Goal: Information Seeking & Learning: Learn about a topic

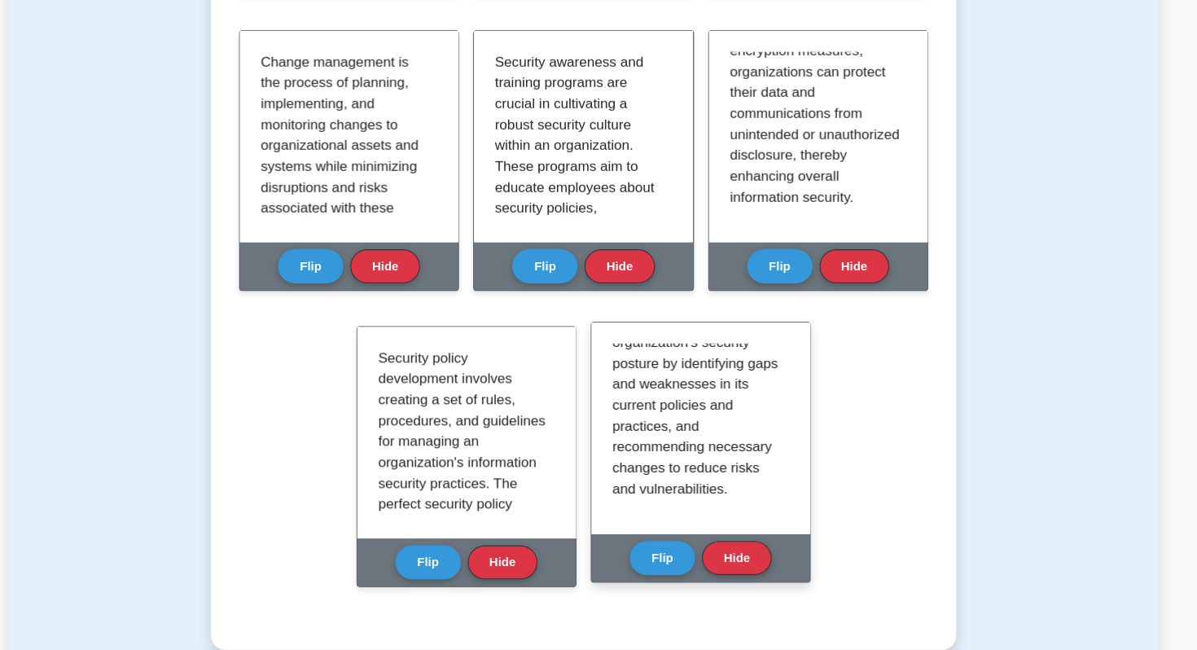
scroll to position [538, 0]
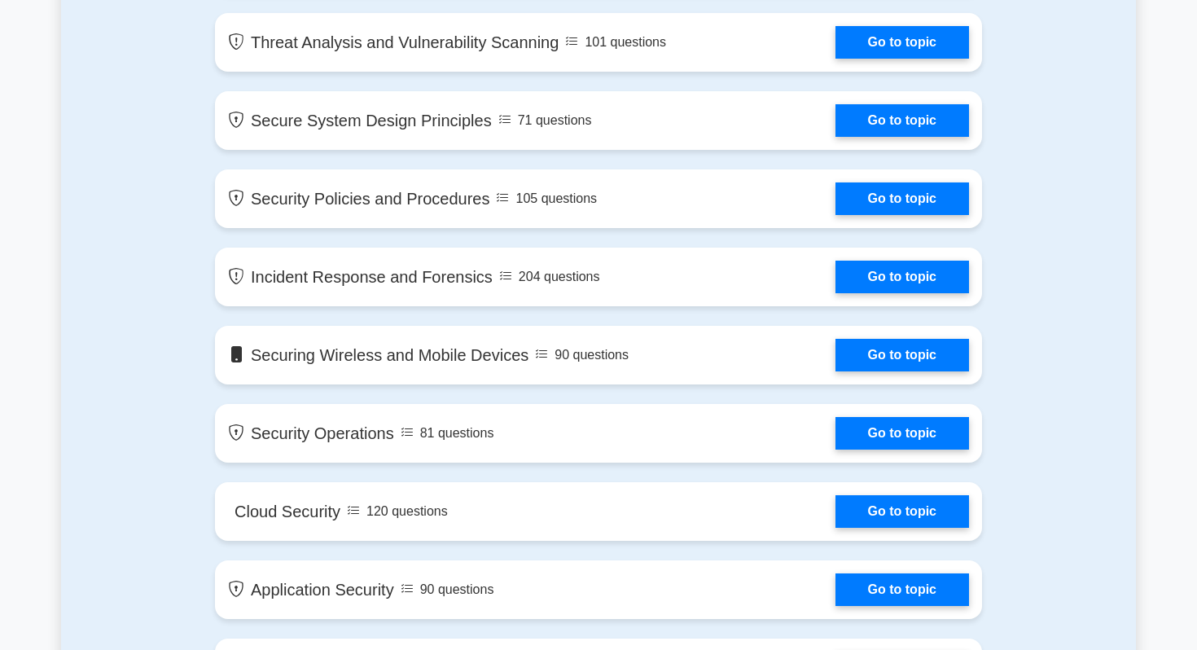
scroll to position [1396, 0]
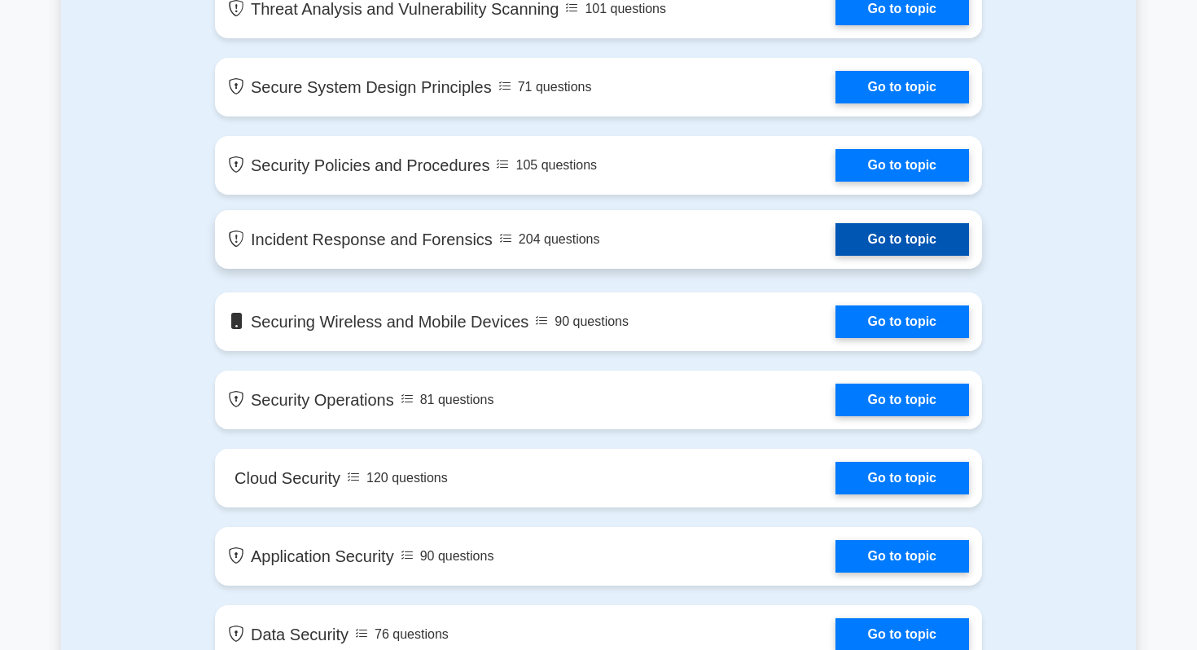
click at [880, 248] on link "Go to topic" at bounding box center [903, 239] width 134 height 33
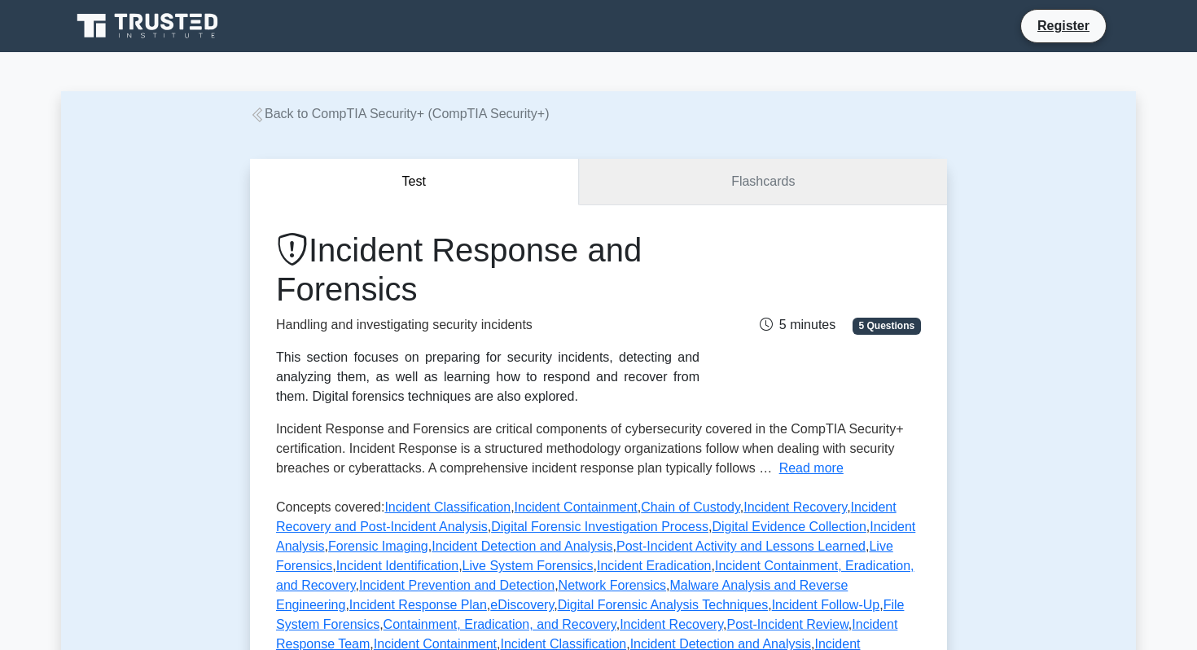
click at [684, 186] on link "Flashcards" at bounding box center [763, 182] width 368 height 46
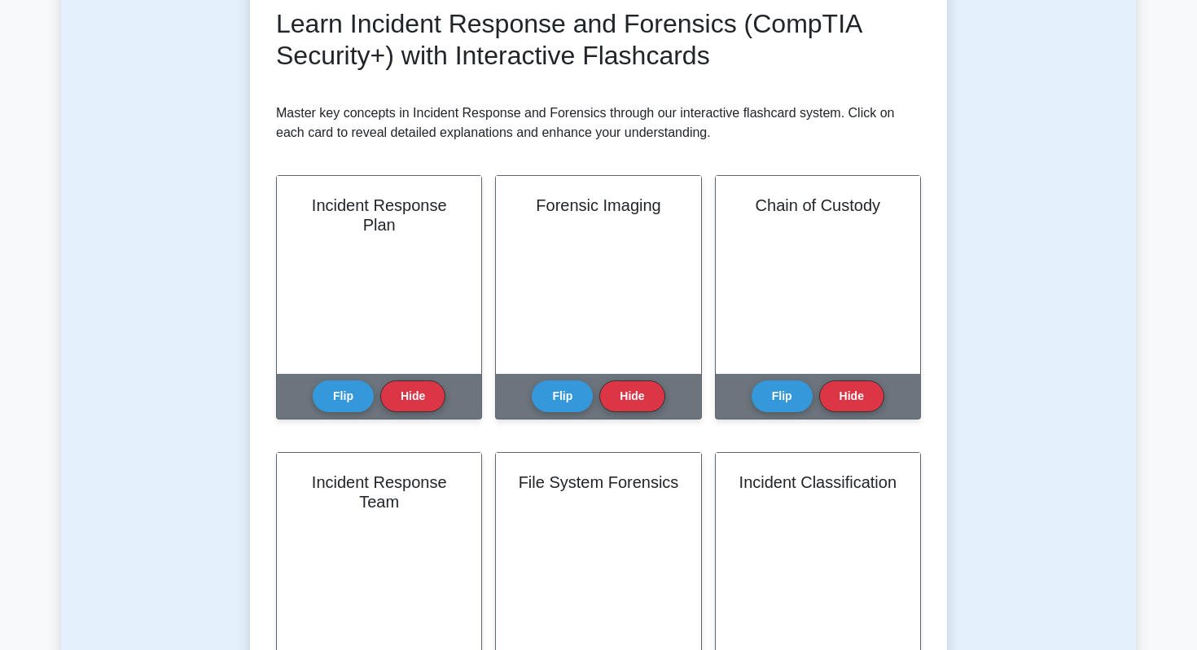
scroll to position [254, 0]
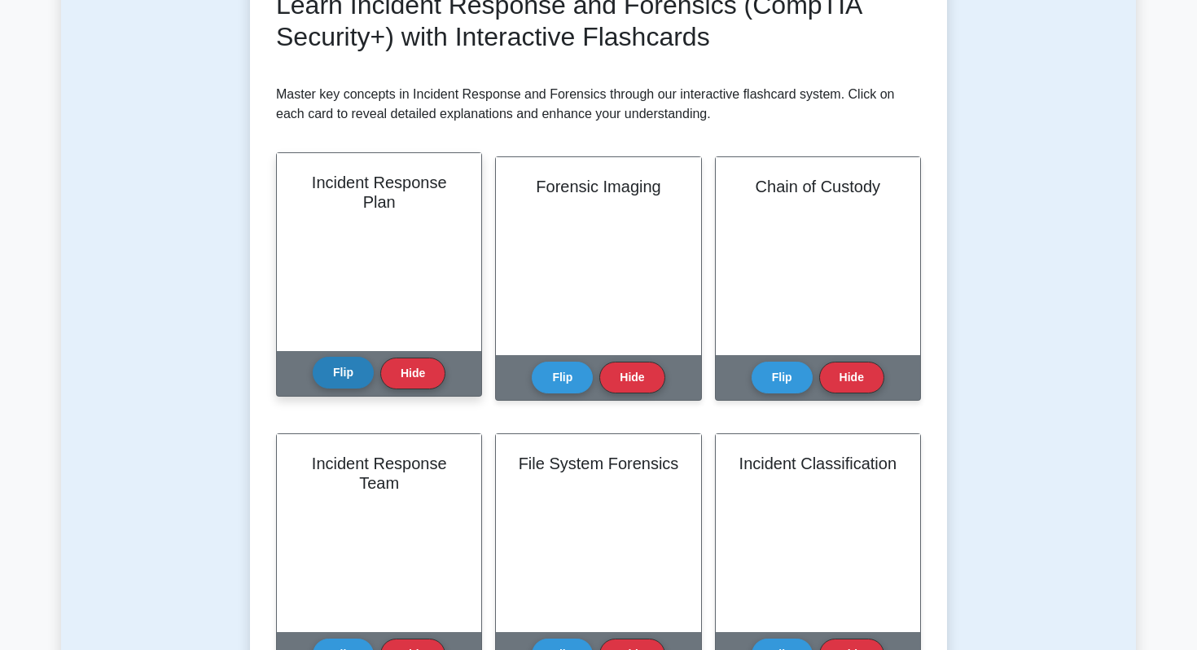
click at [362, 379] on button "Flip" at bounding box center [343, 373] width 61 height 32
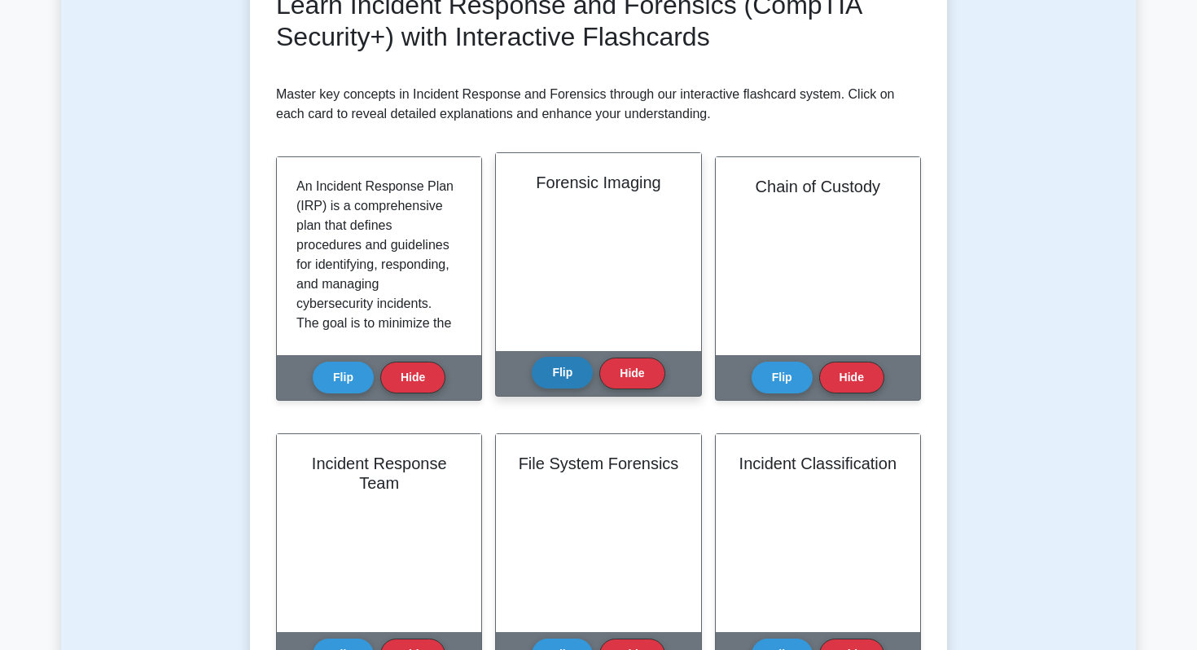
click at [568, 368] on button "Flip" at bounding box center [562, 373] width 61 height 32
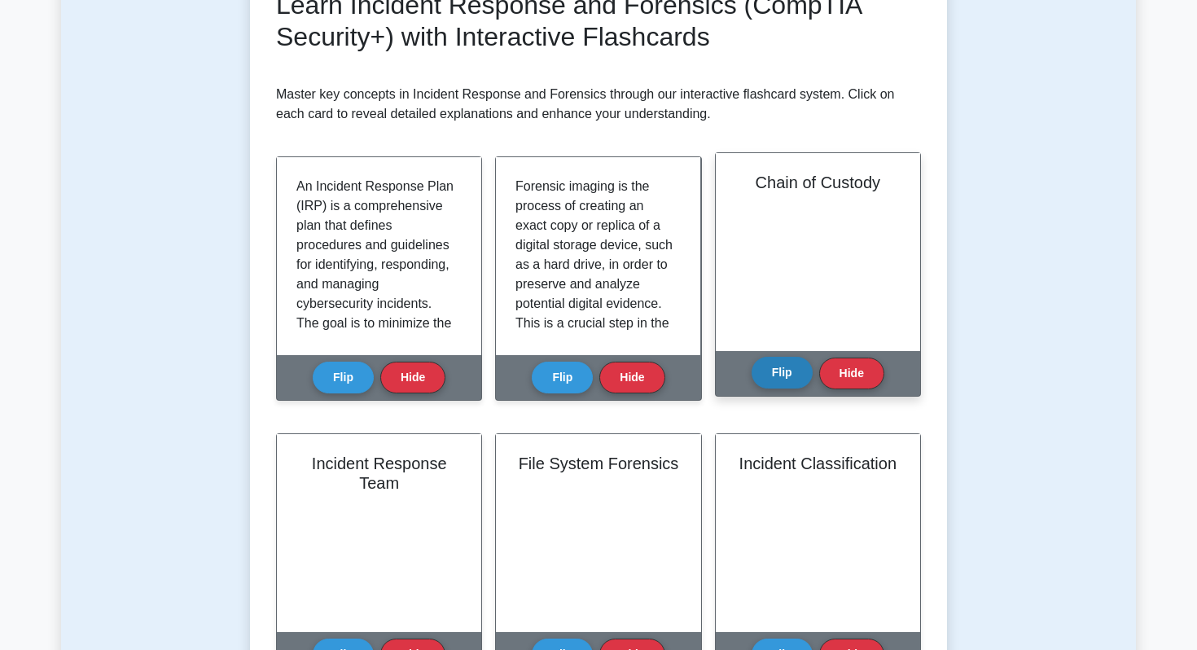
click at [786, 374] on button "Flip" at bounding box center [782, 373] width 61 height 32
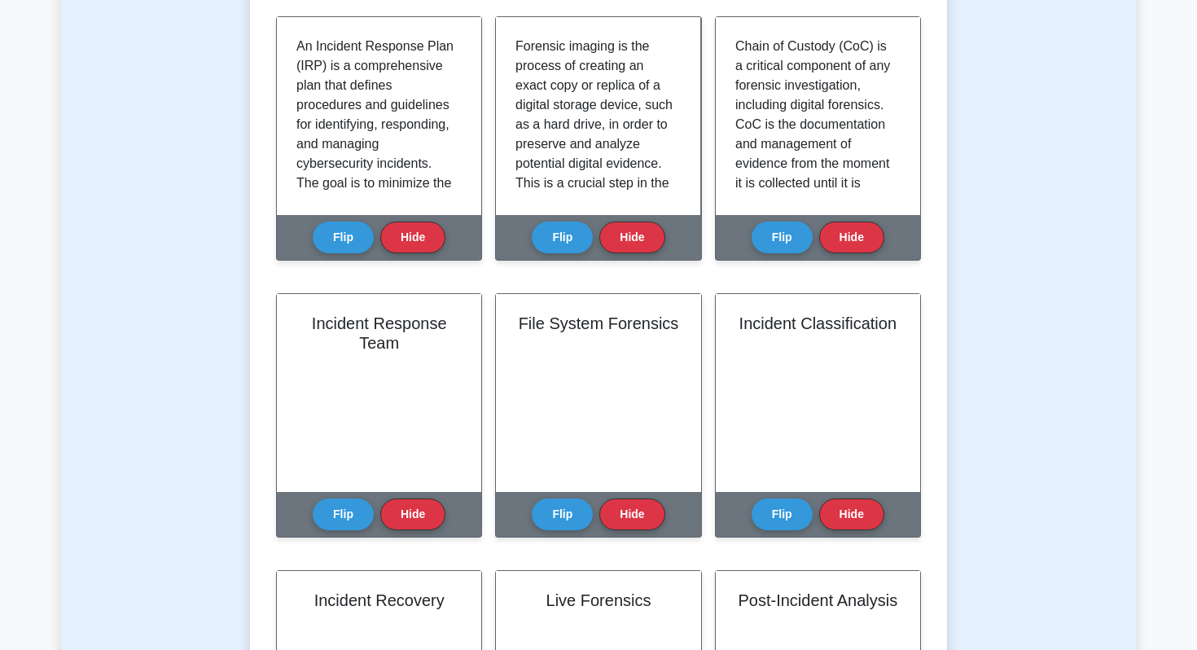
scroll to position [397, 0]
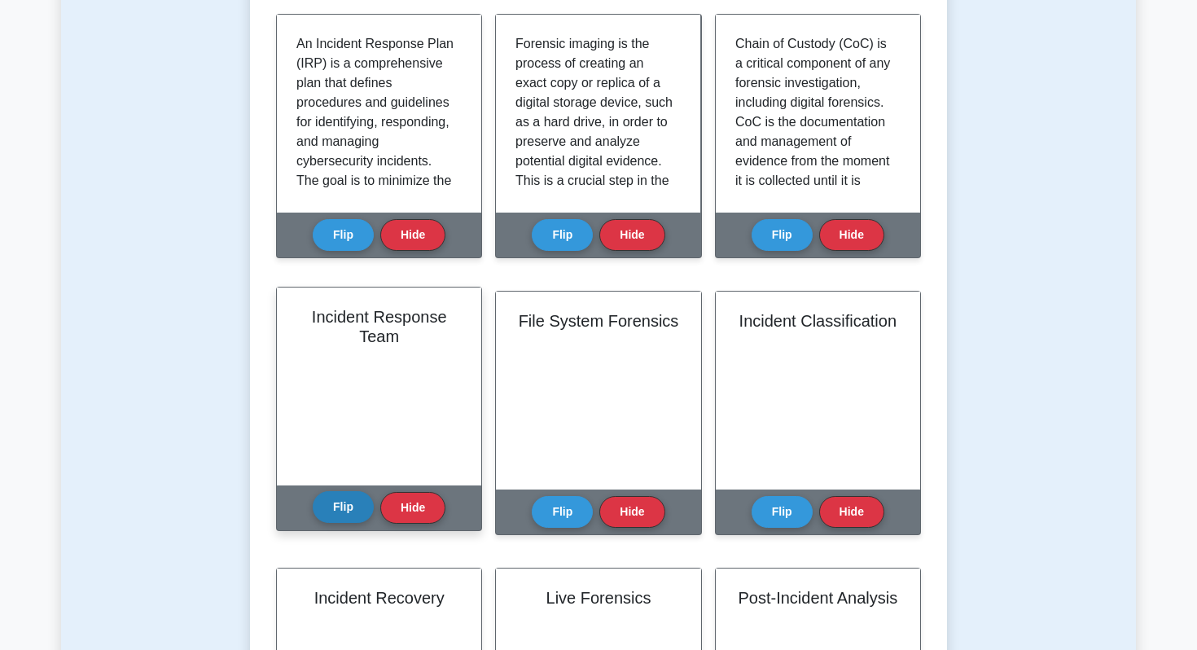
click at [362, 500] on button "Flip" at bounding box center [343, 507] width 61 height 32
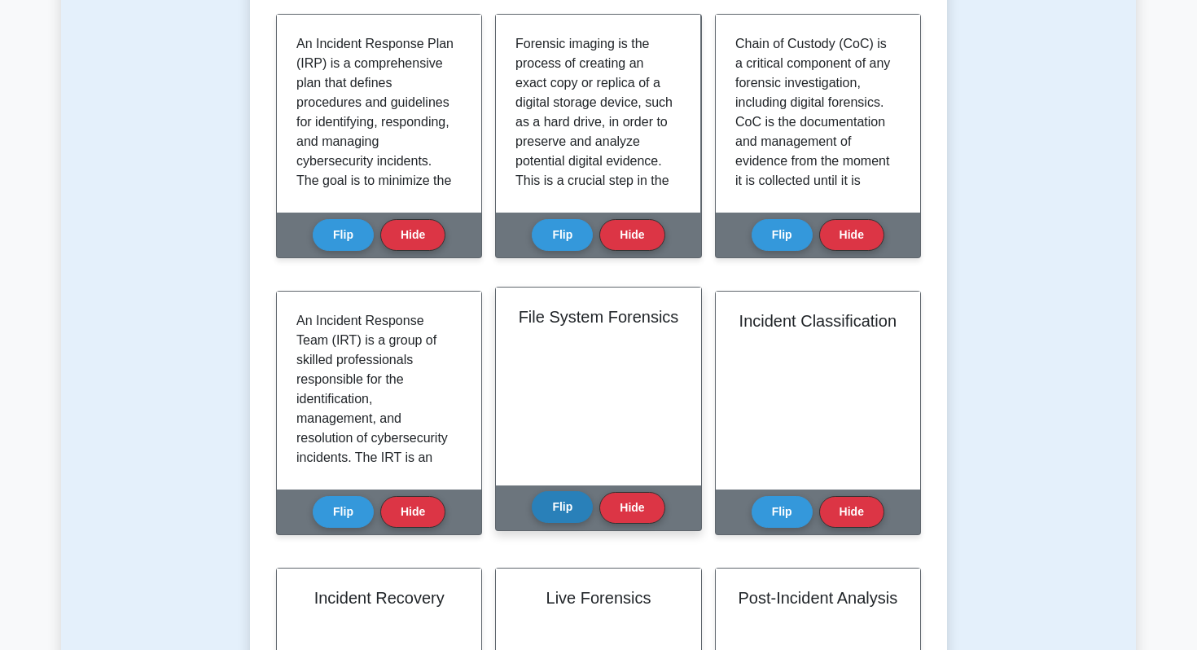
click at [566, 510] on button "Flip" at bounding box center [562, 507] width 61 height 32
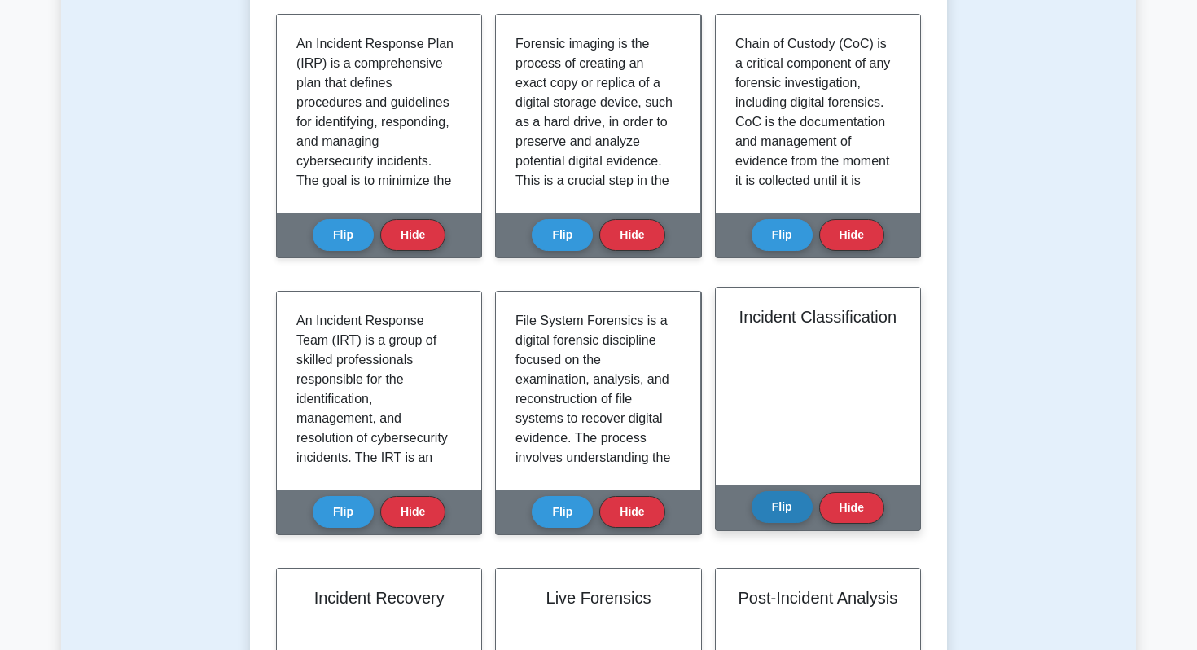
click at [780, 514] on button "Flip" at bounding box center [782, 507] width 61 height 32
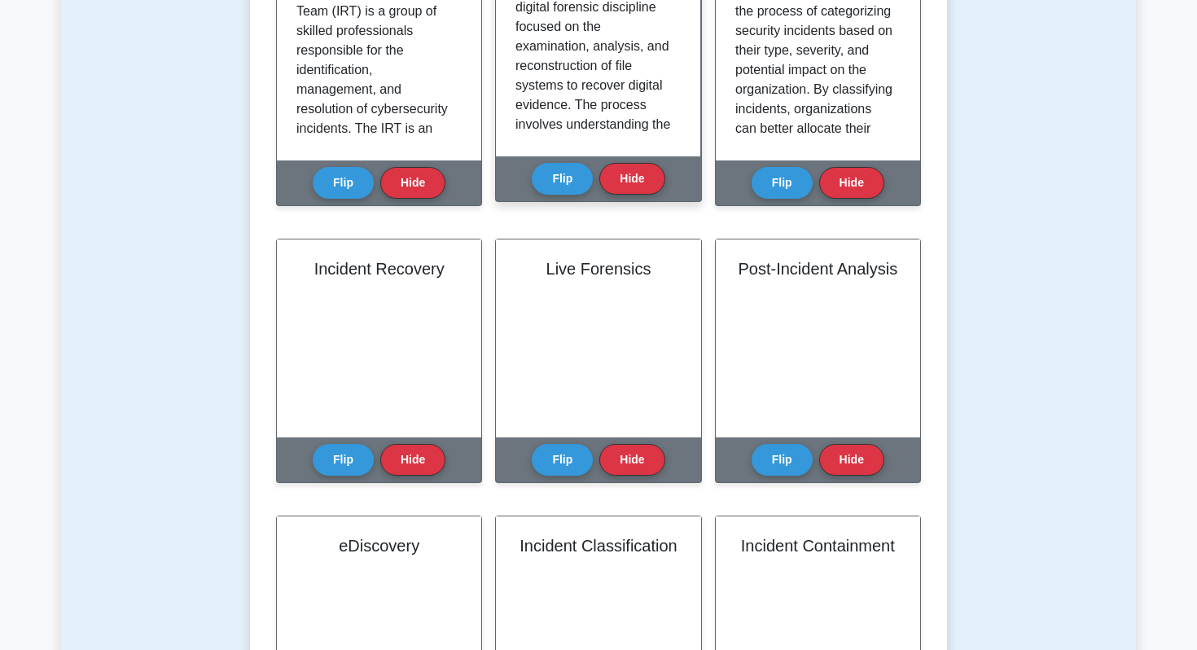
scroll to position [736, 0]
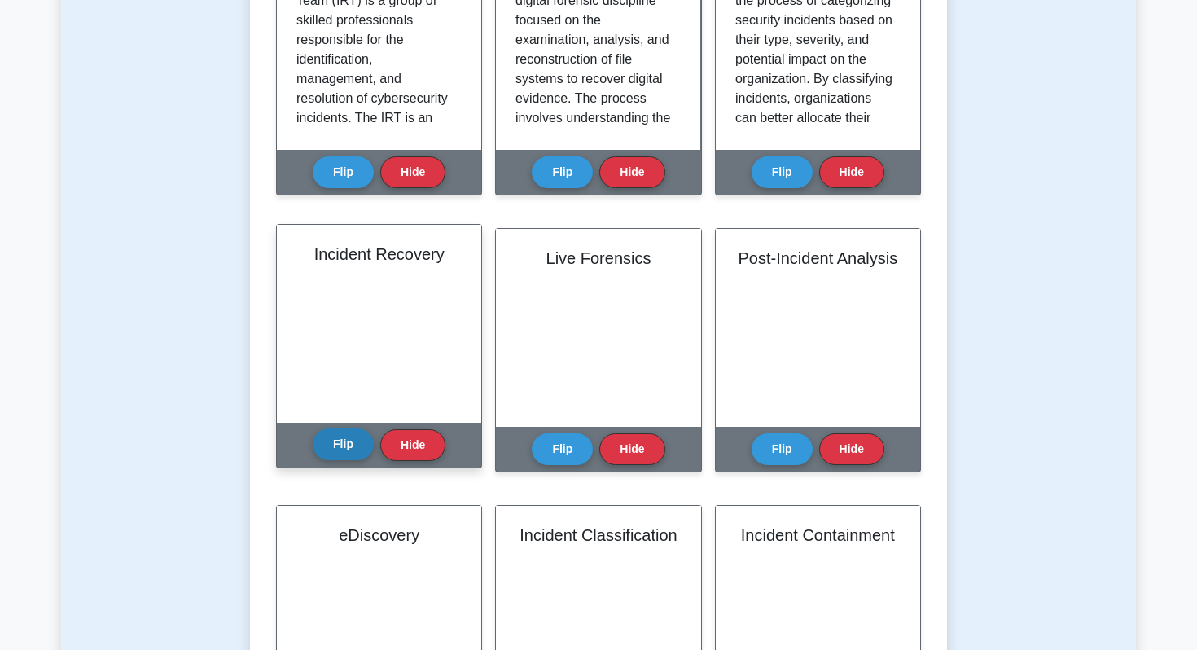
click at [329, 446] on button "Flip" at bounding box center [343, 444] width 61 height 32
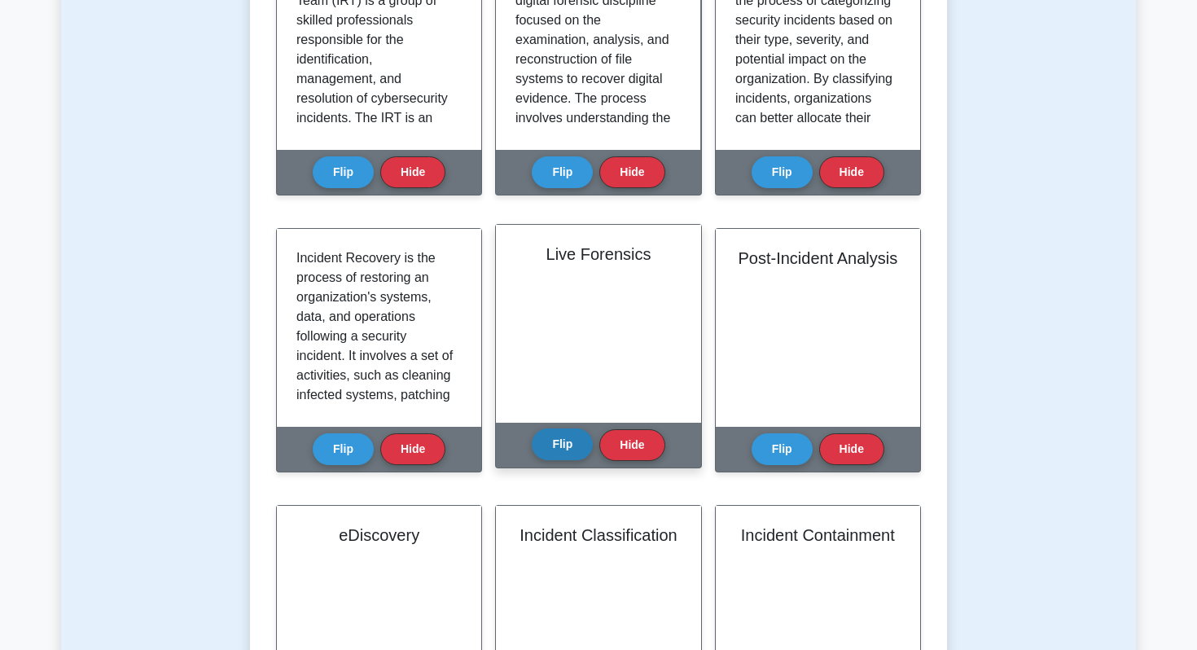
click at [573, 448] on button "Flip" at bounding box center [562, 444] width 61 height 32
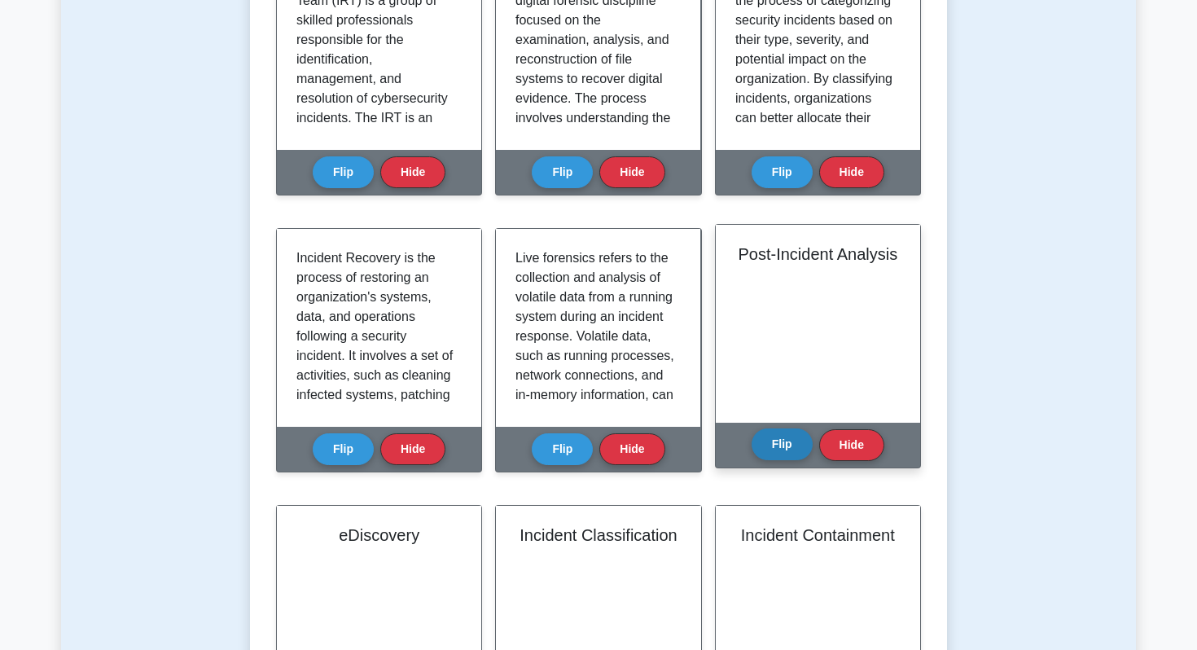
click at [796, 442] on button "Flip" at bounding box center [782, 444] width 61 height 32
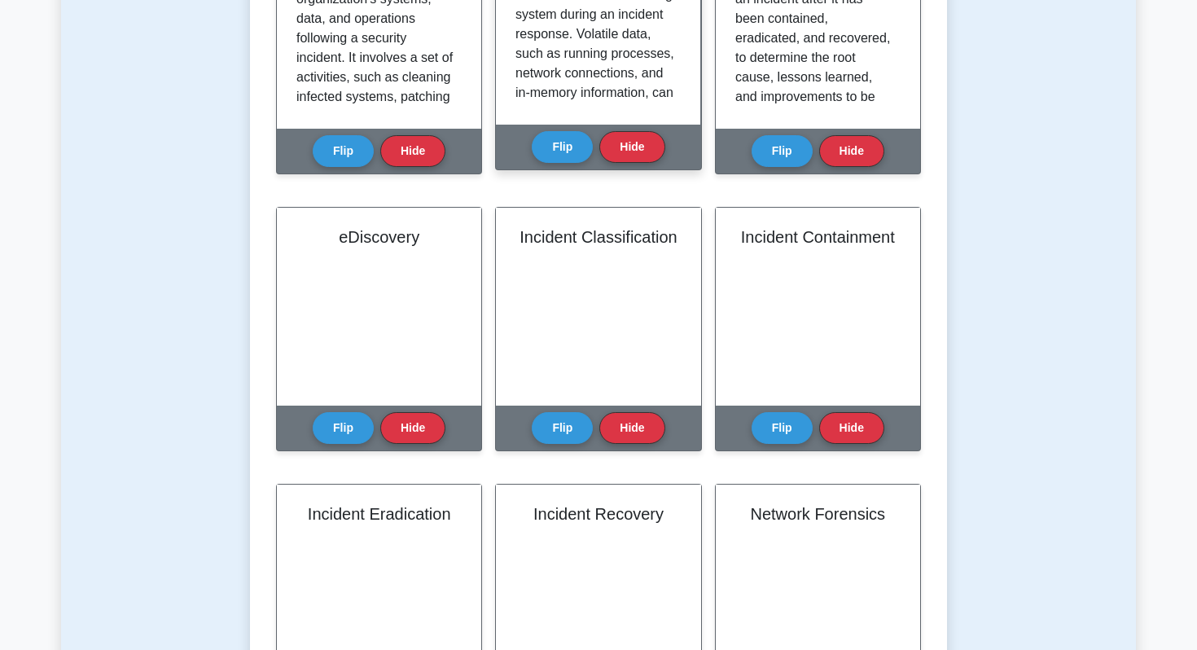
scroll to position [1046, 0]
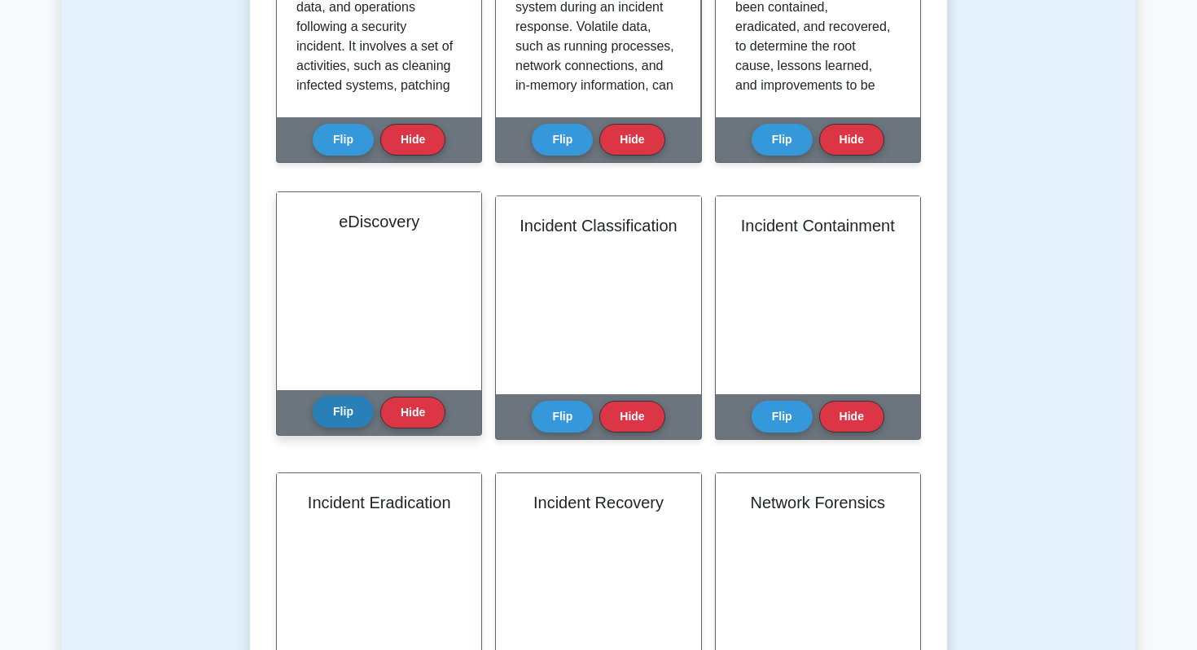
click at [342, 423] on button "Flip" at bounding box center [343, 412] width 61 height 32
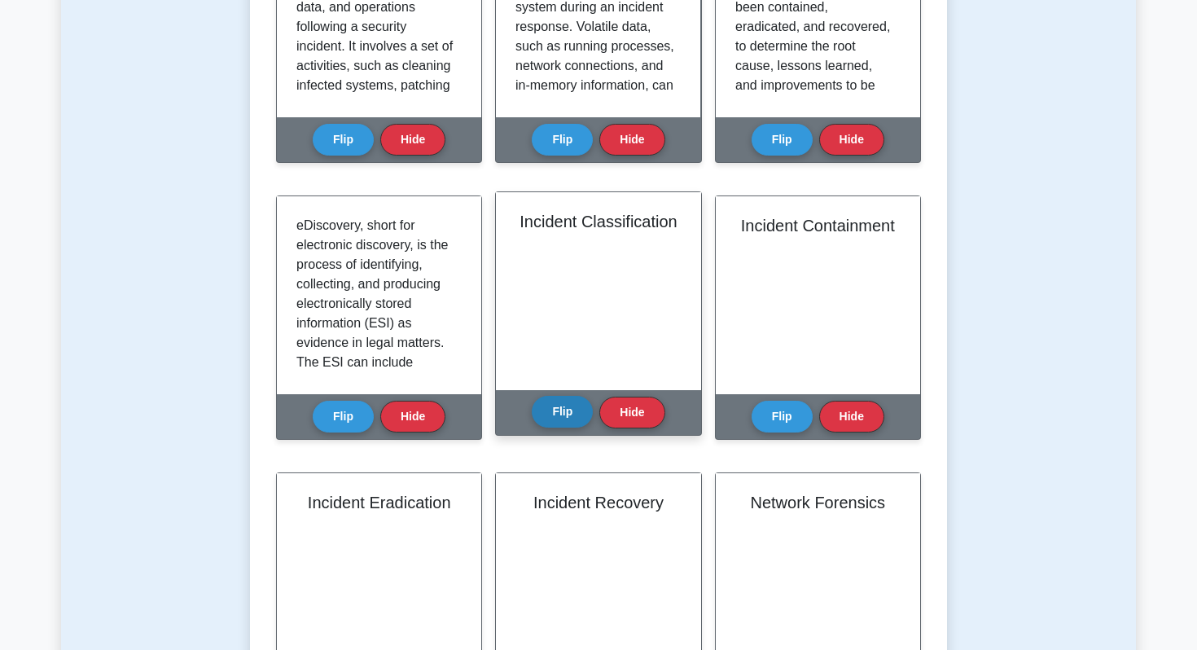
click at [561, 417] on button "Flip" at bounding box center [562, 412] width 61 height 32
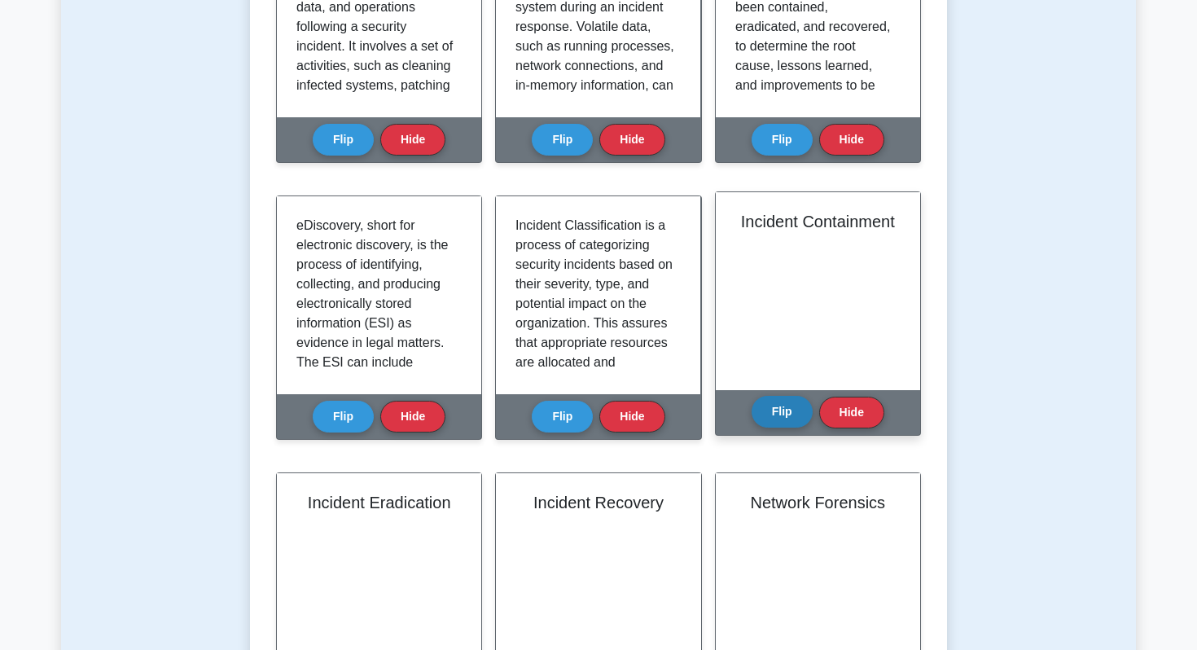
click at [765, 411] on button "Flip" at bounding box center [782, 412] width 61 height 32
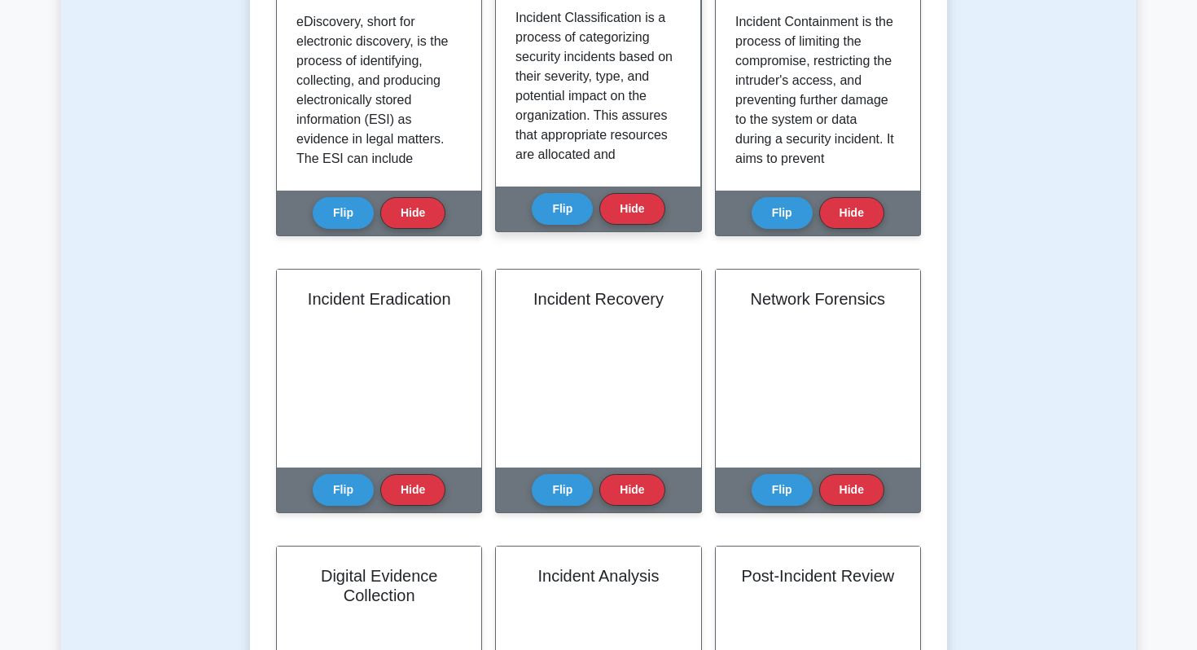
scroll to position [1303, 0]
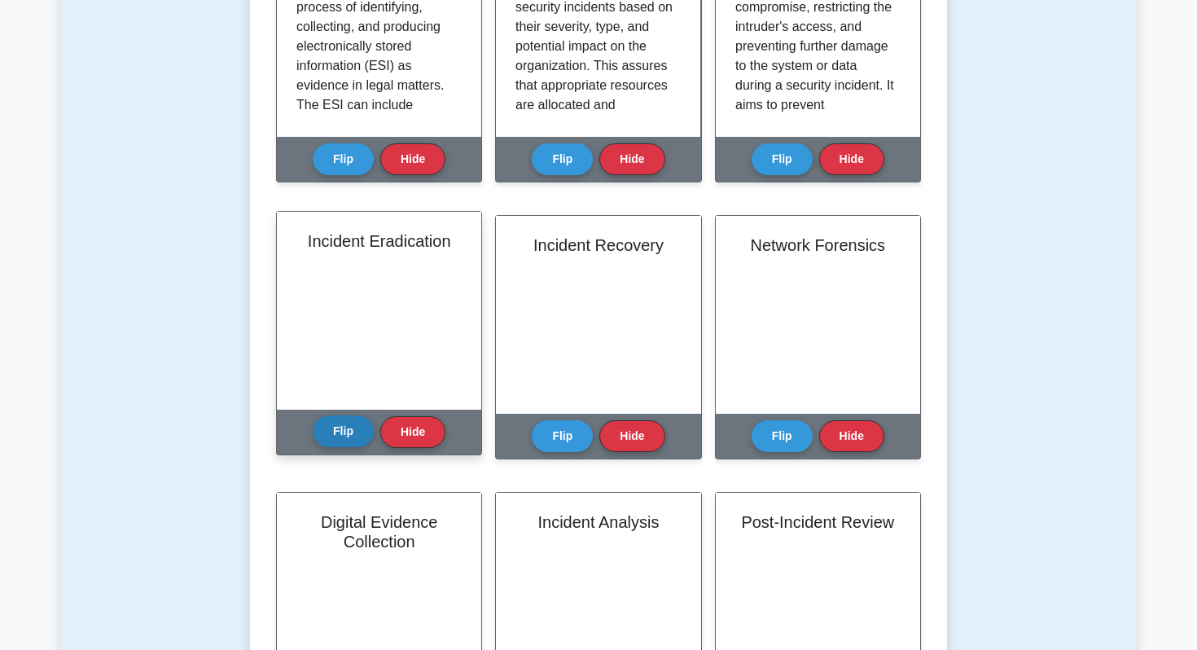
click at [355, 434] on button "Flip" at bounding box center [343, 431] width 61 height 32
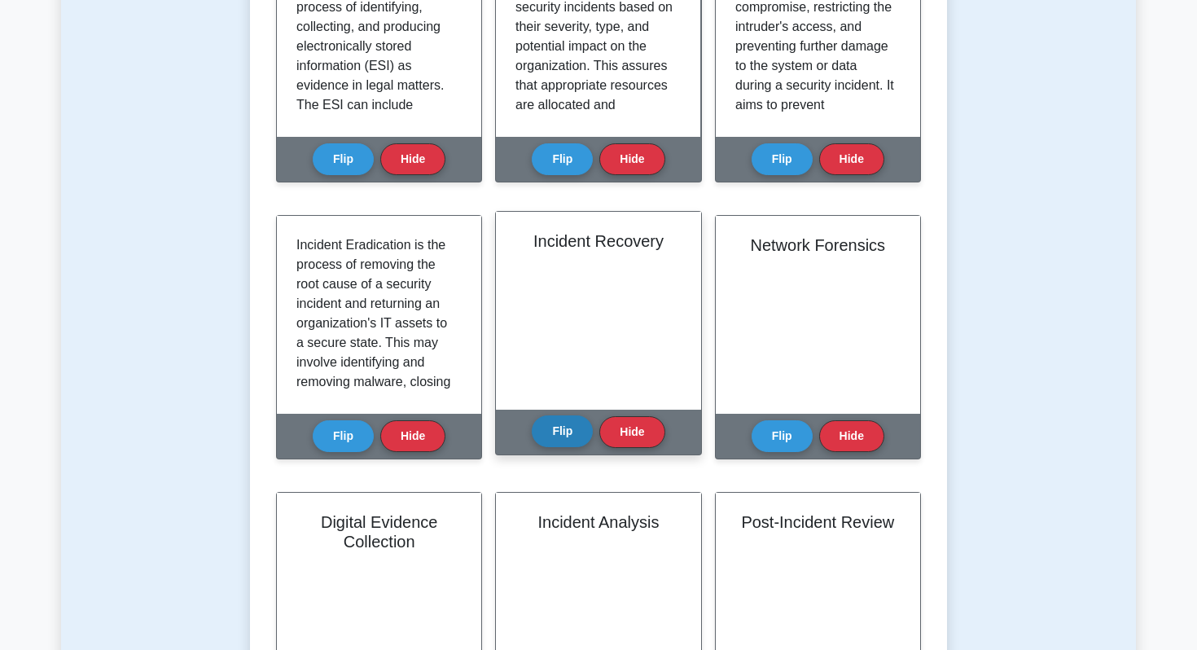
click at [556, 435] on button "Flip" at bounding box center [562, 431] width 61 height 32
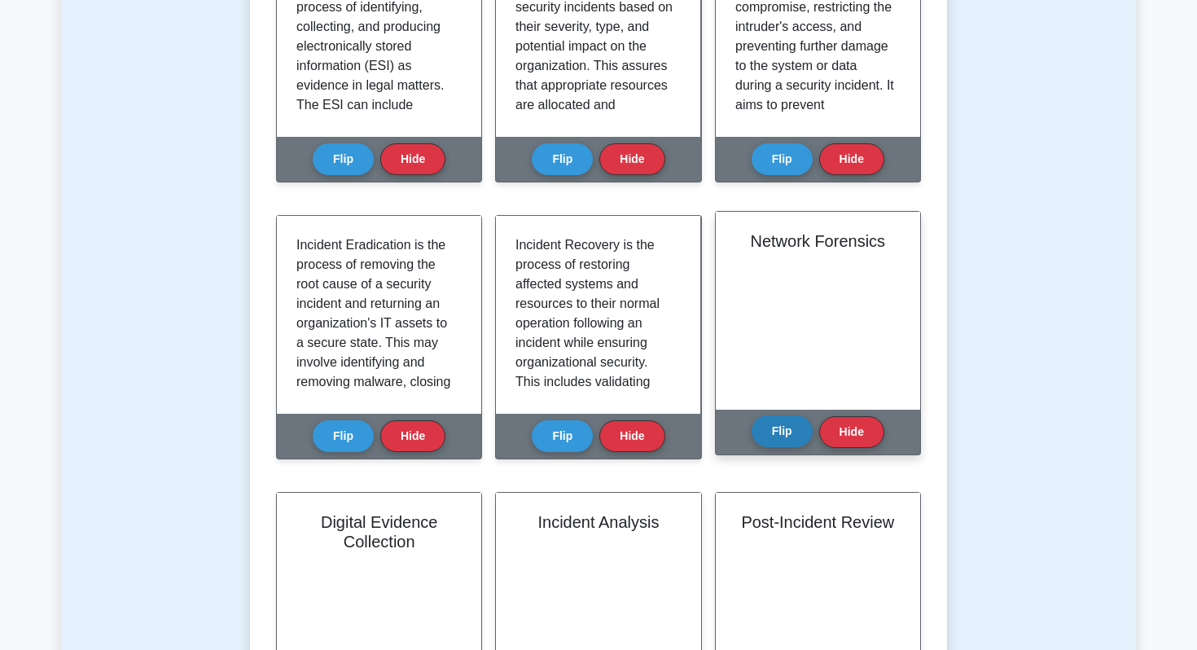
click at [782, 427] on button "Flip" at bounding box center [782, 431] width 61 height 32
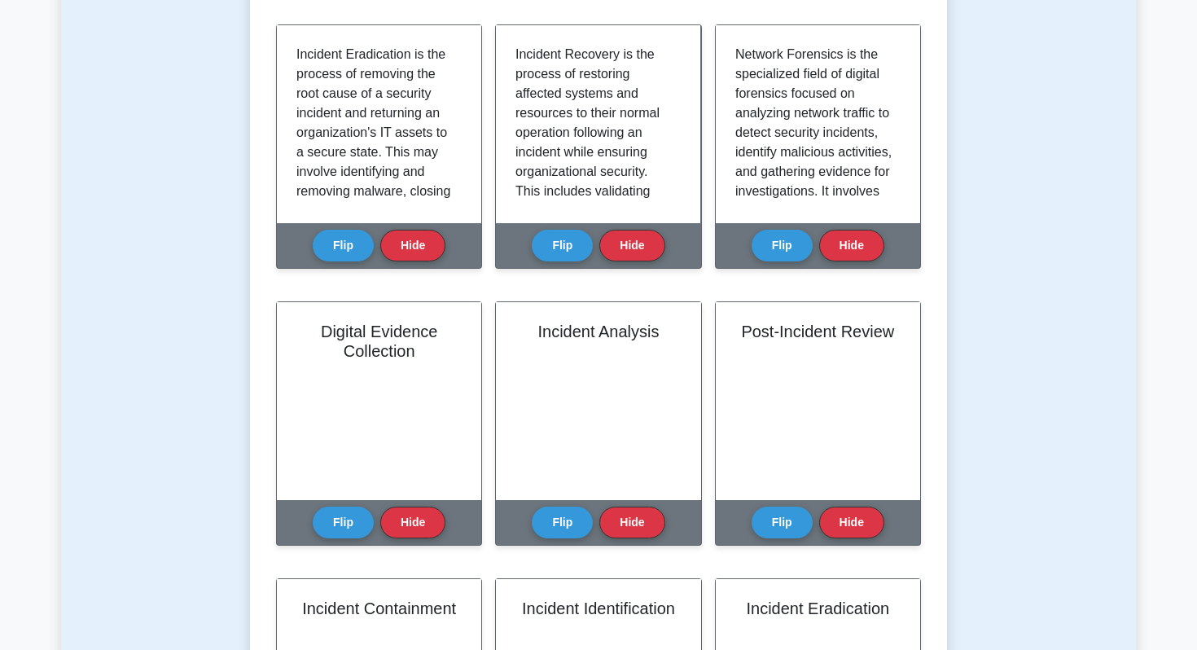
scroll to position [1621, 0]
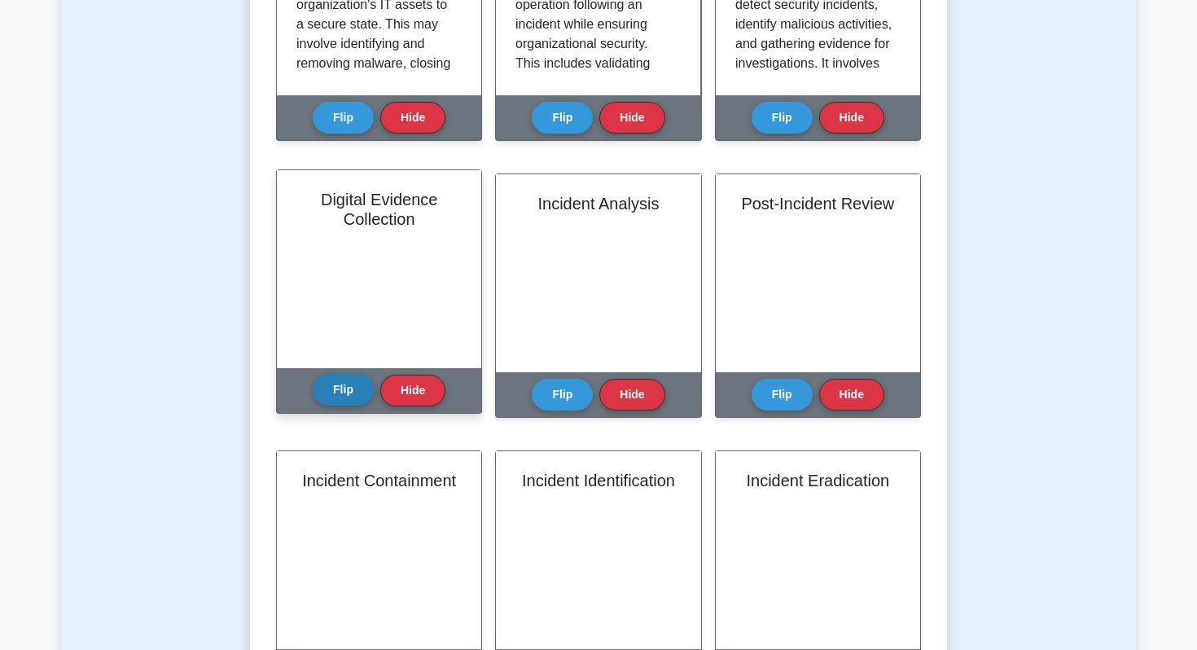
click at [340, 391] on button "Flip" at bounding box center [343, 390] width 61 height 32
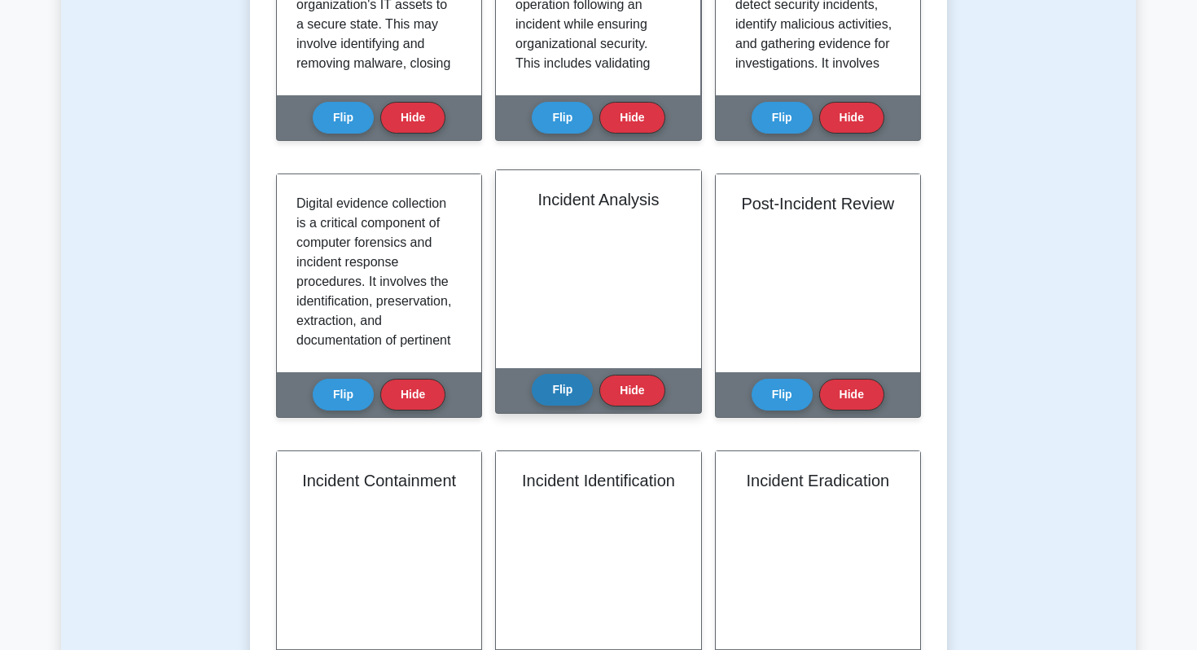
click at [577, 394] on button "Flip" at bounding box center [562, 390] width 61 height 32
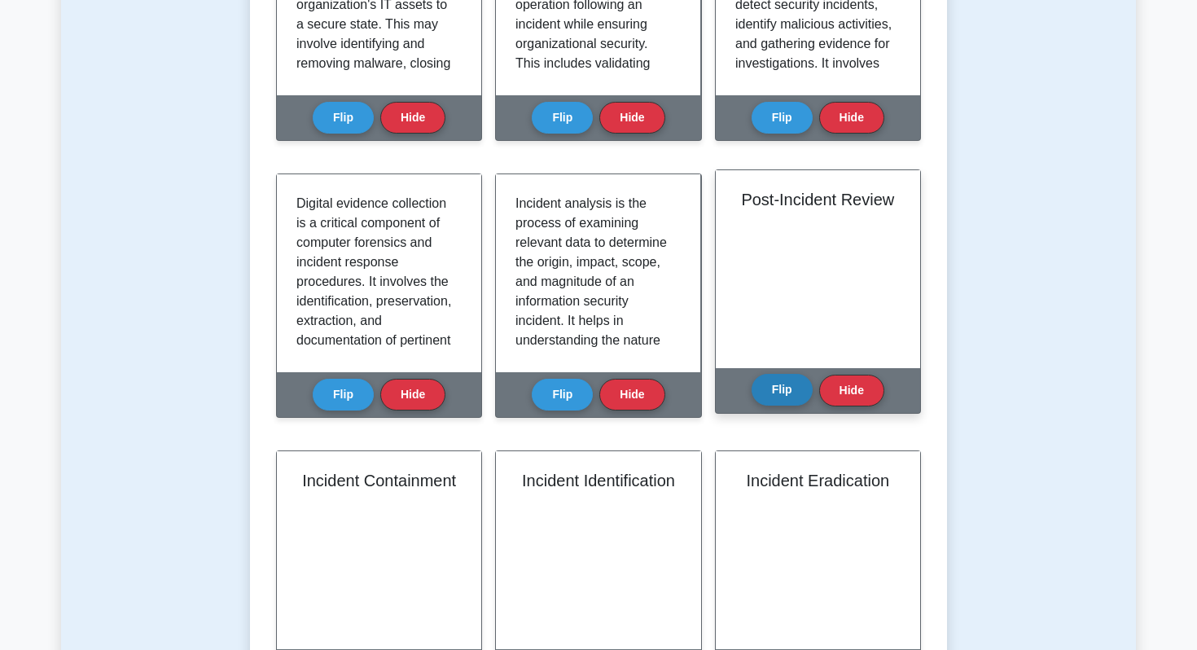
click at [794, 402] on button "Flip" at bounding box center [782, 390] width 61 height 32
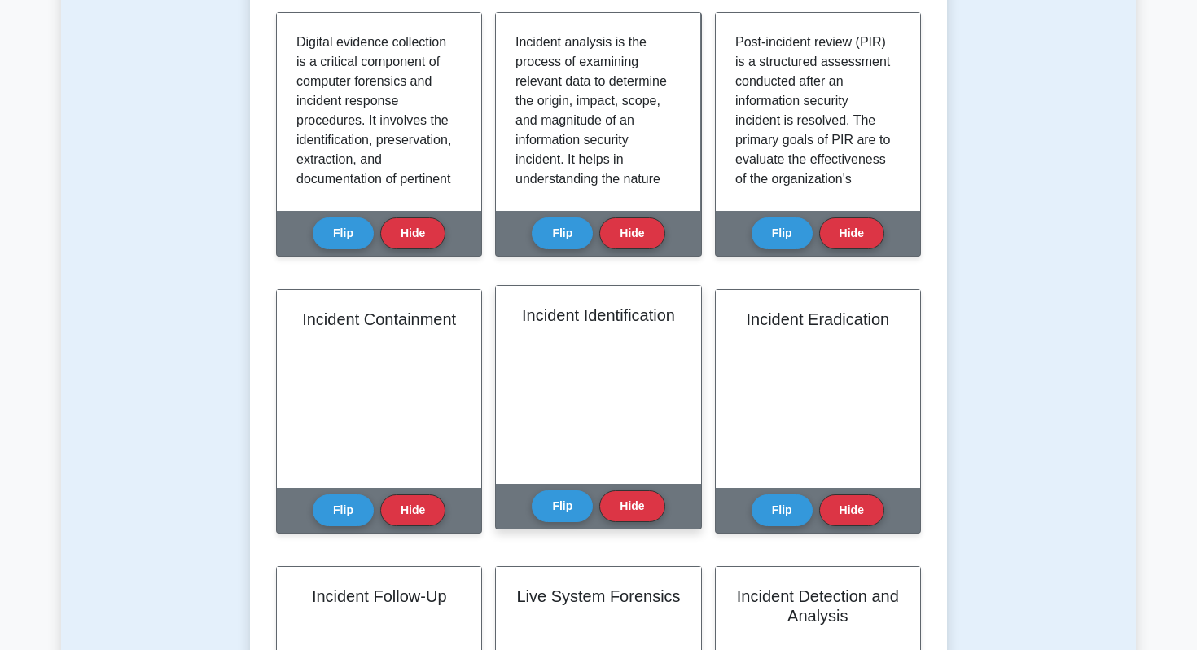
scroll to position [1794, 0]
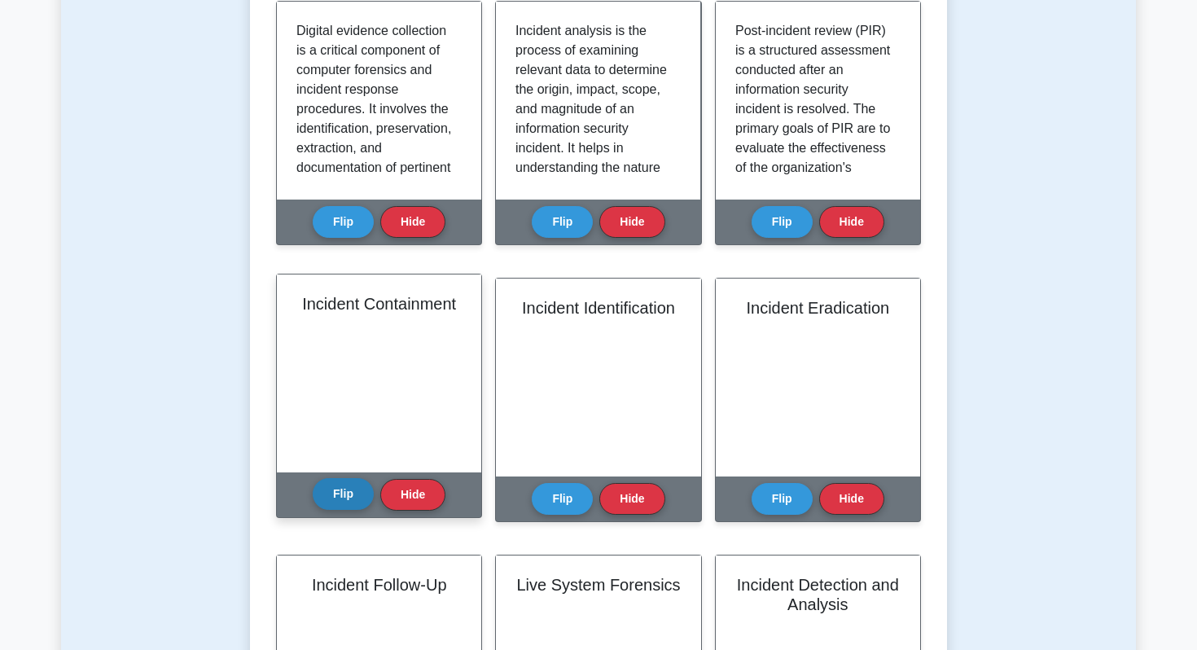
click at [348, 497] on button "Flip" at bounding box center [343, 494] width 61 height 32
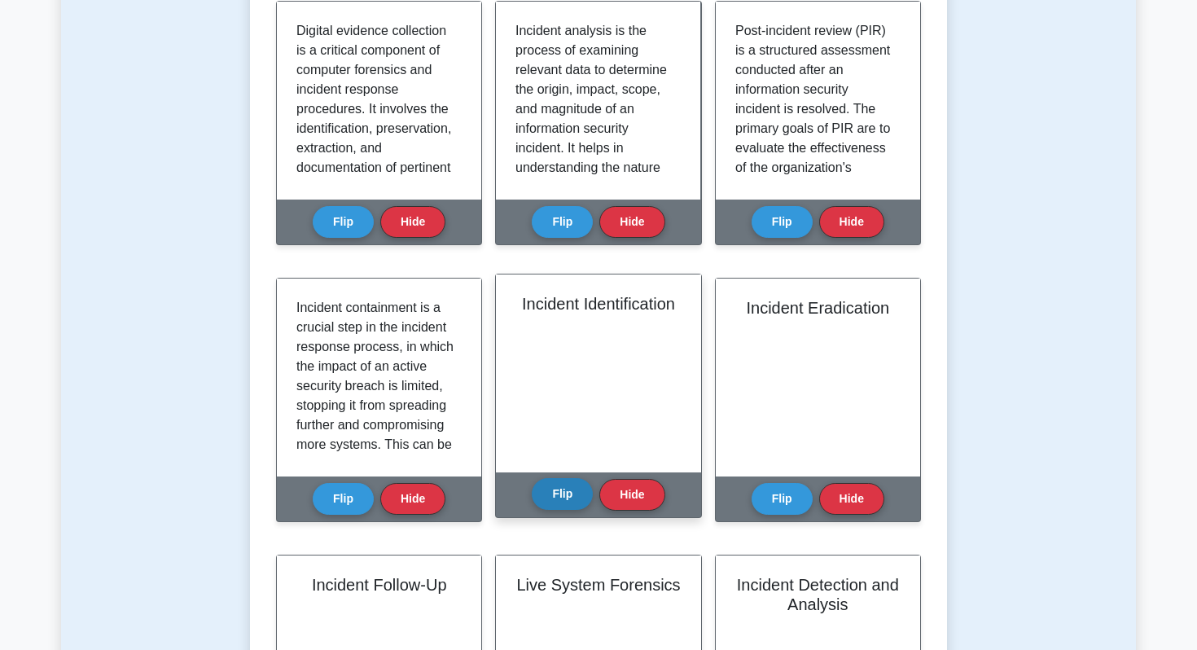
click at [576, 494] on button "Flip" at bounding box center [562, 494] width 61 height 32
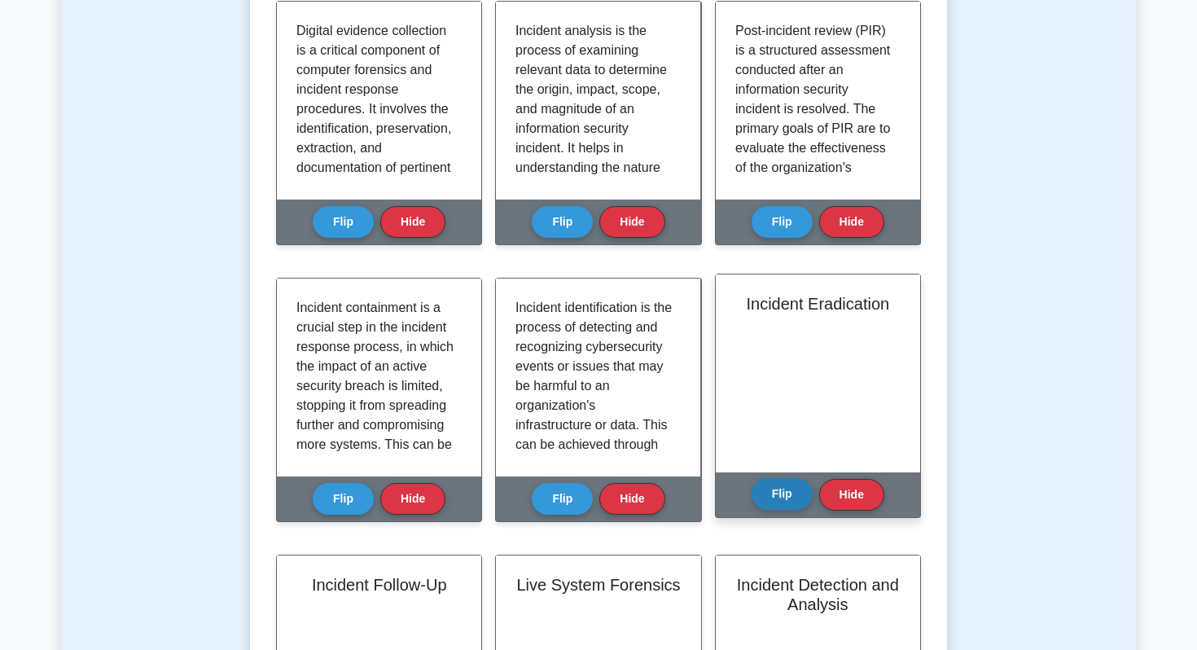
click at [794, 497] on button "Flip" at bounding box center [782, 494] width 61 height 32
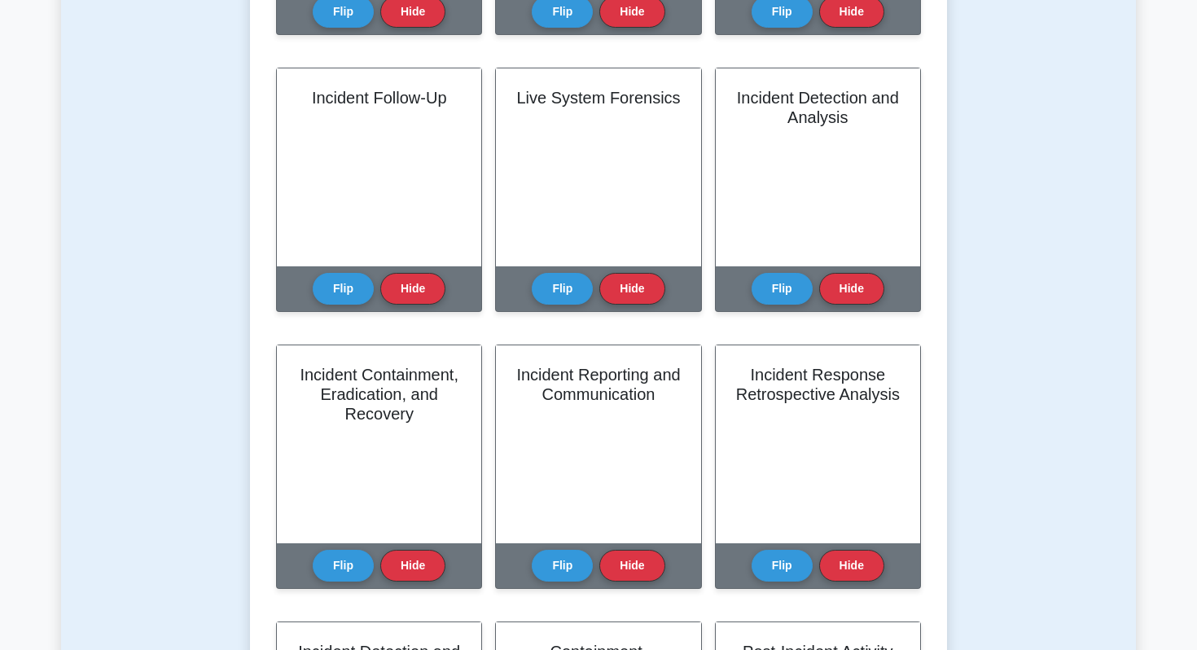
scroll to position [2297, 0]
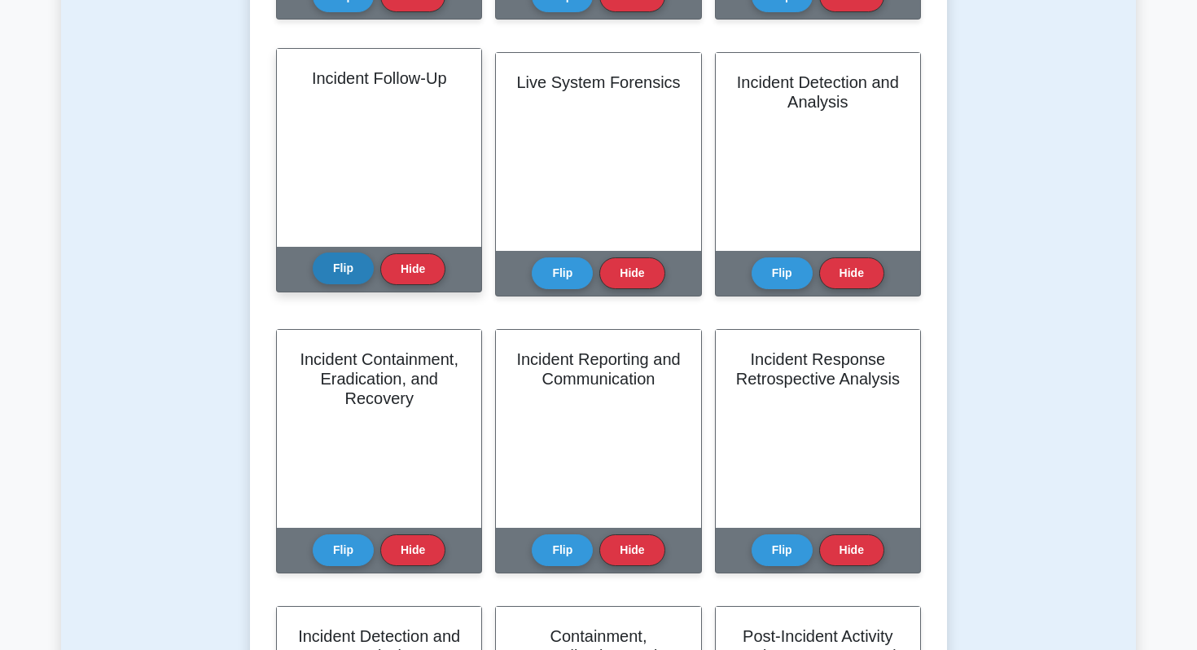
click at [336, 269] on button "Flip" at bounding box center [343, 268] width 61 height 32
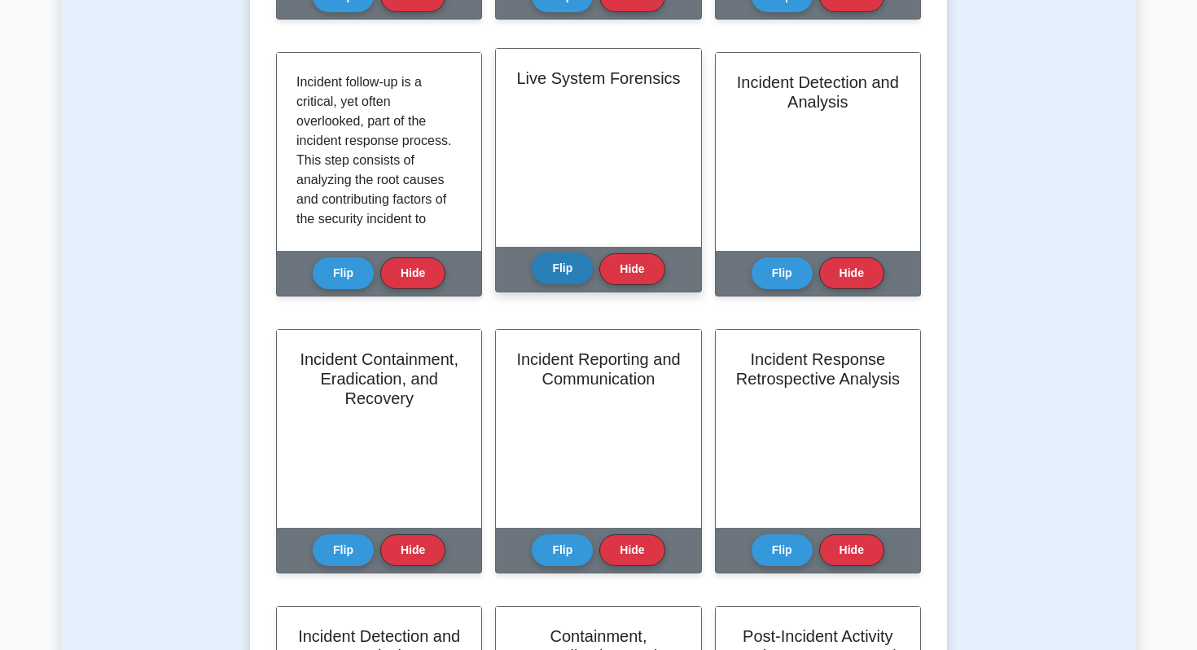
click at [555, 268] on button "Flip" at bounding box center [562, 268] width 61 height 32
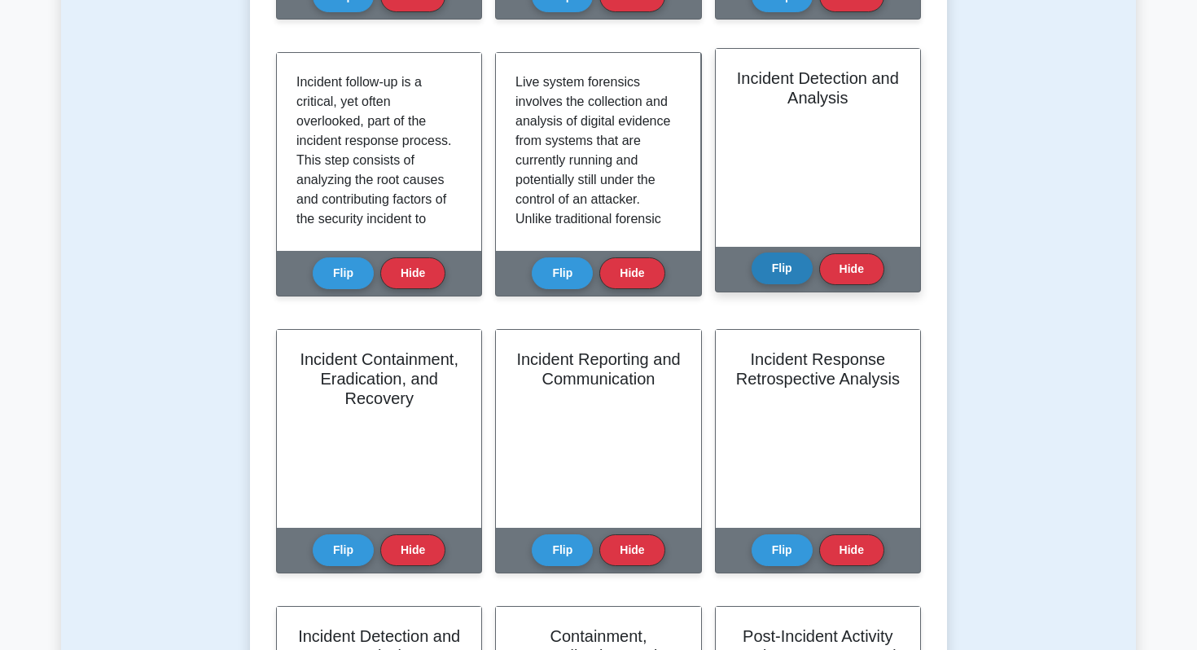
click at [781, 287] on div "Flip Hide" at bounding box center [818, 269] width 133 height 45
click at [783, 278] on button "Flip" at bounding box center [782, 268] width 61 height 32
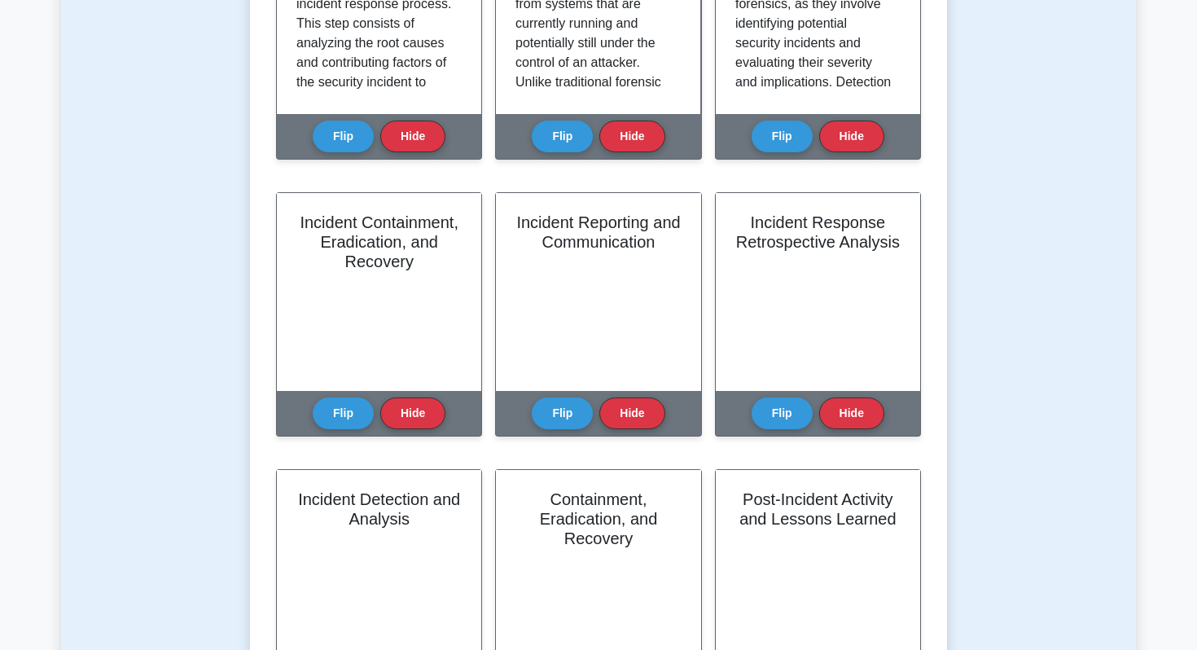
scroll to position [2442, 0]
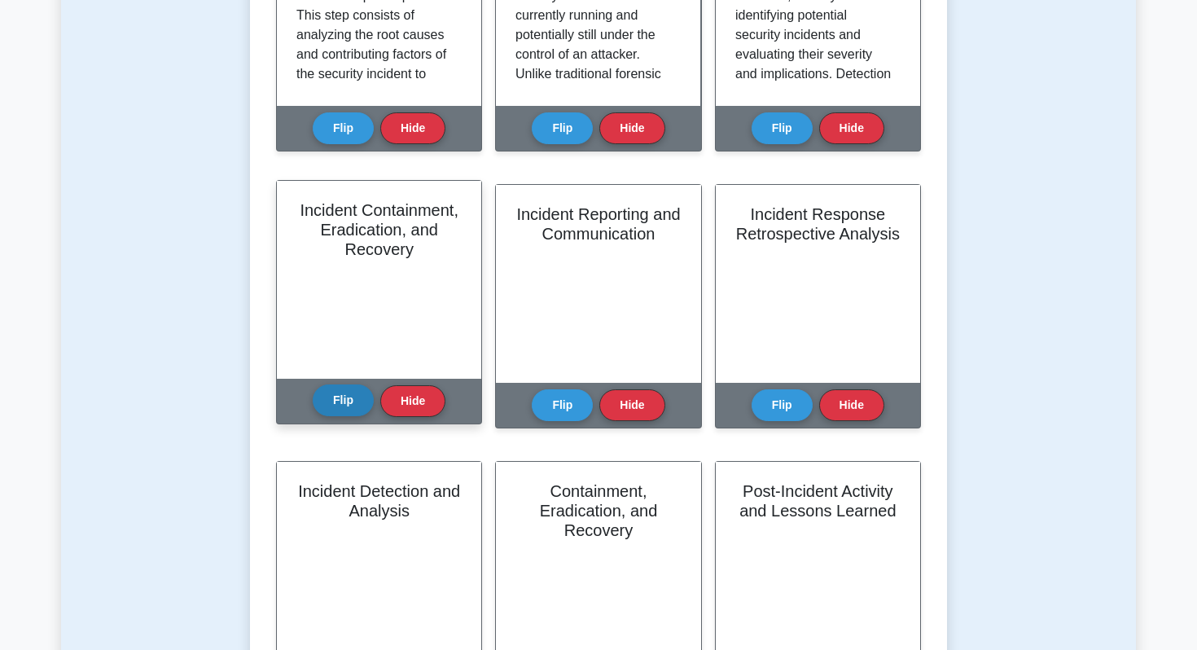
click at [320, 410] on button "Flip" at bounding box center [343, 400] width 61 height 32
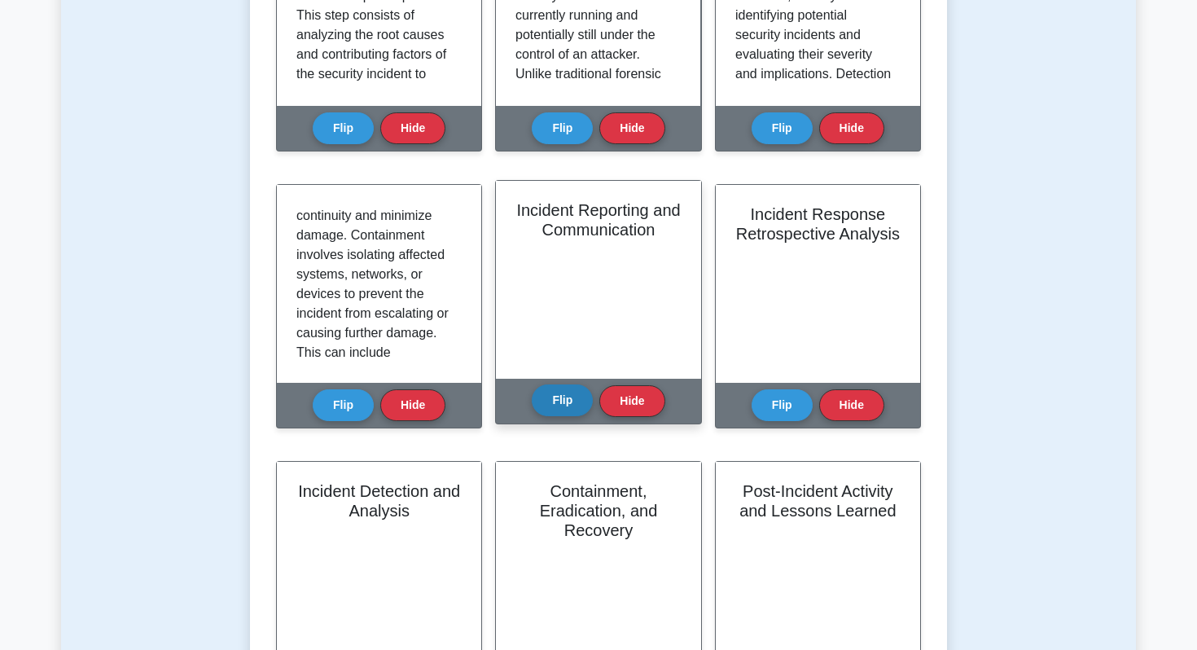
click at [565, 405] on button "Flip" at bounding box center [562, 400] width 61 height 32
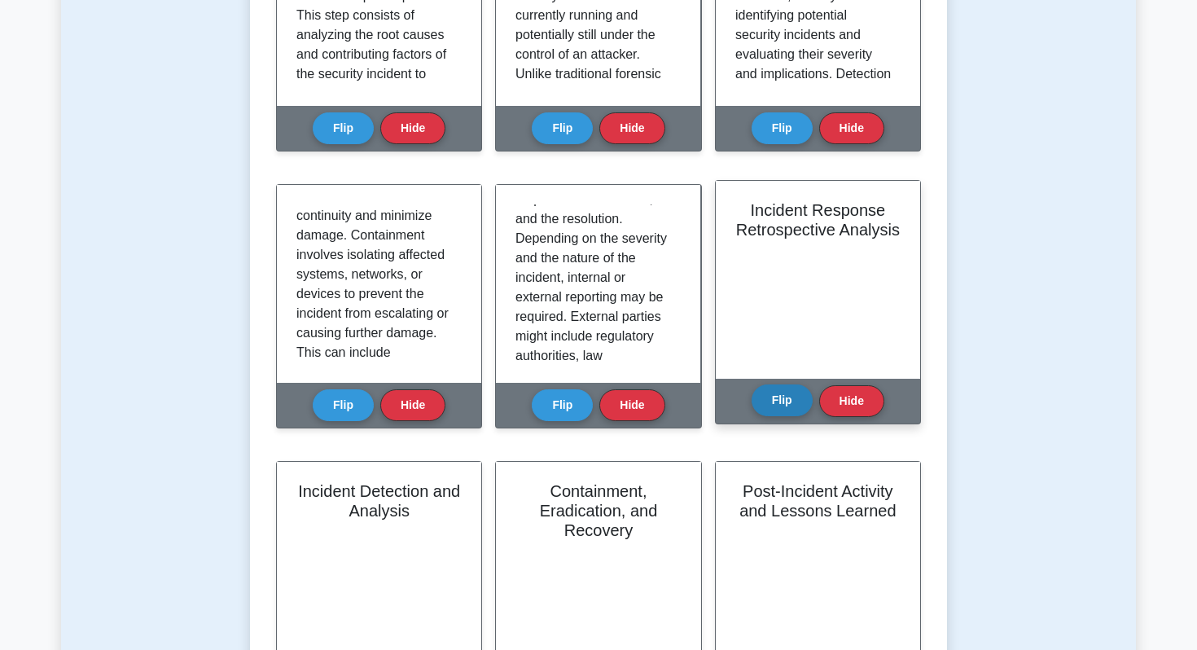
click at [774, 406] on button "Flip" at bounding box center [782, 400] width 61 height 32
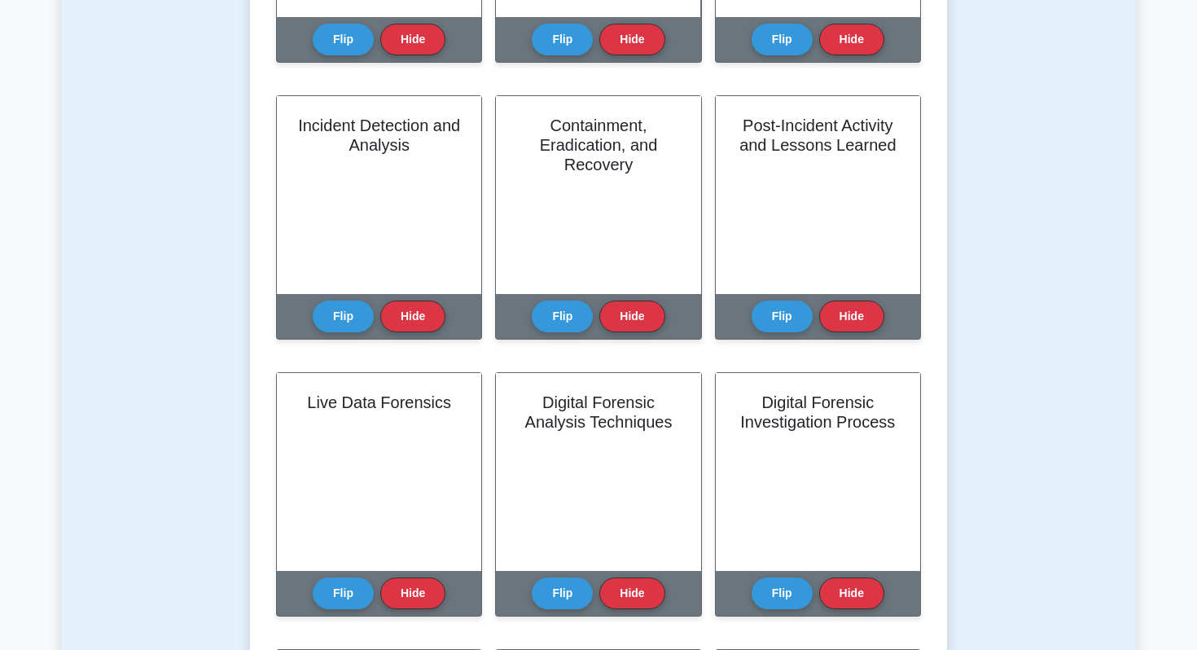
scroll to position [2846, 0]
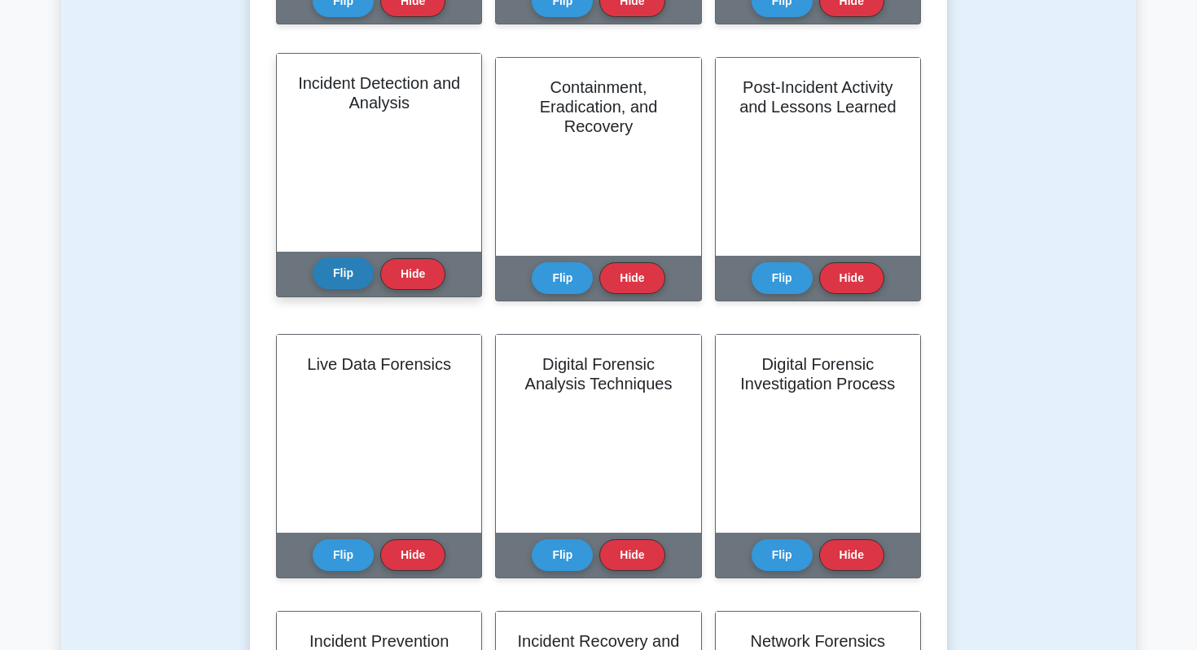
click at [347, 281] on button "Flip" at bounding box center [343, 273] width 61 height 32
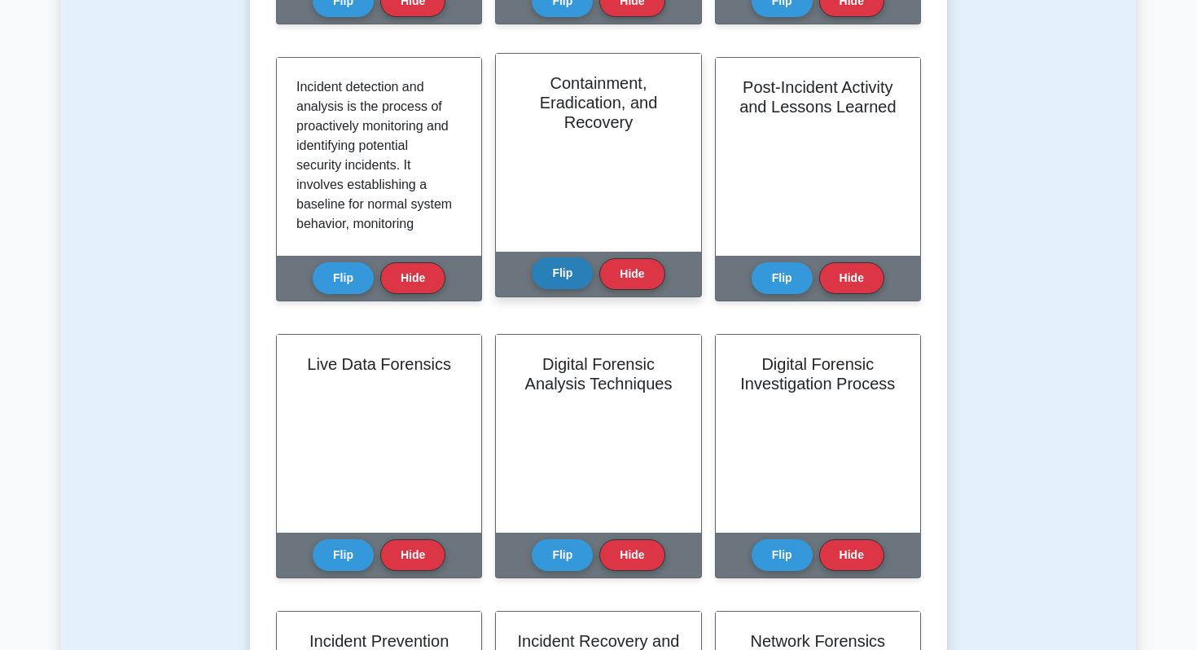
click at [574, 283] on button "Flip" at bounding box center [562, 273] width 61 height 32
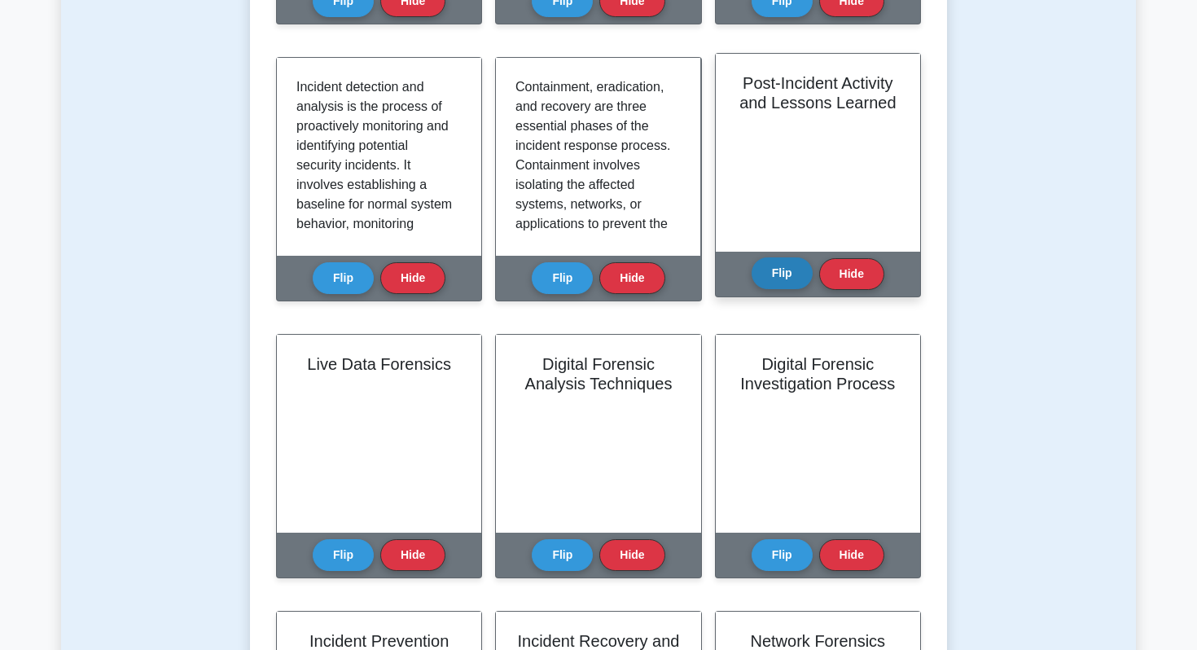
click at [786, 281] on button "Flip" at bounding box center [782, 273] width 61 height 32
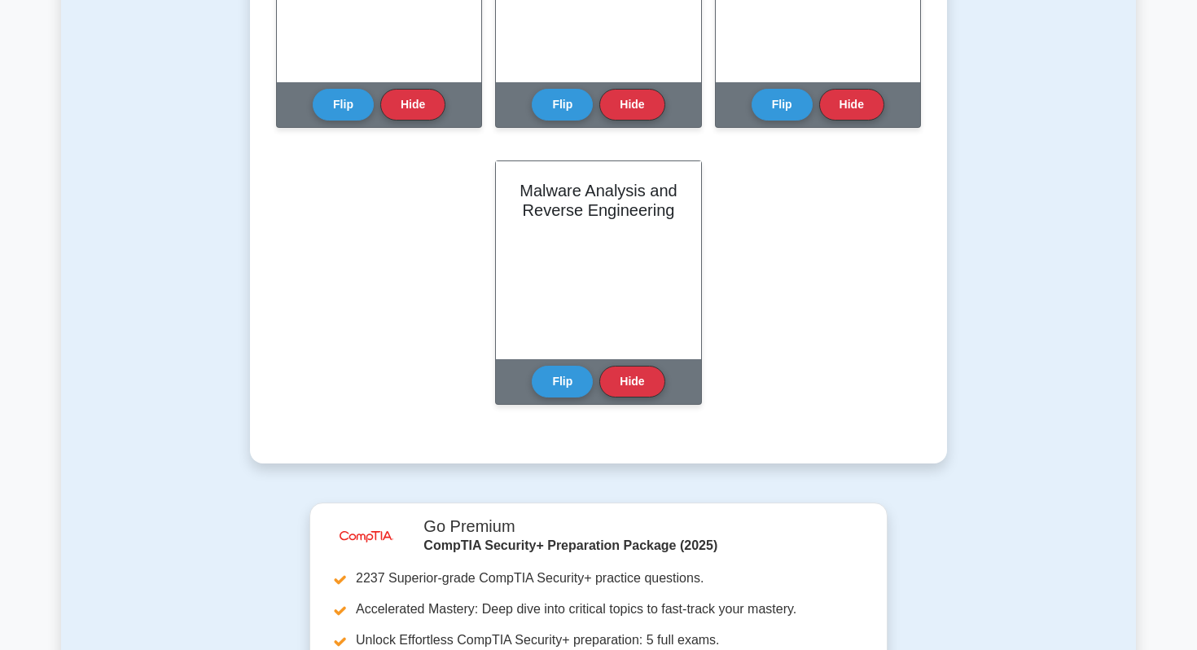
scroll to position [3647, 0]
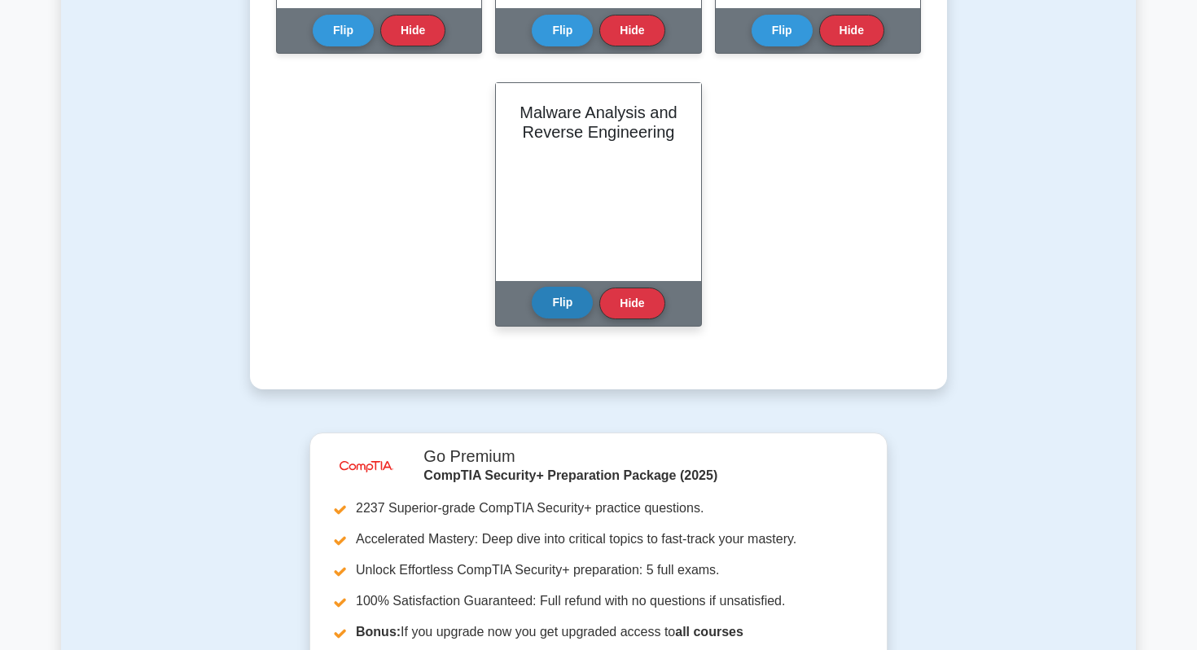
click at [551, 293] on button "Flip" at bounding box center [562, 303] width 61 height 32
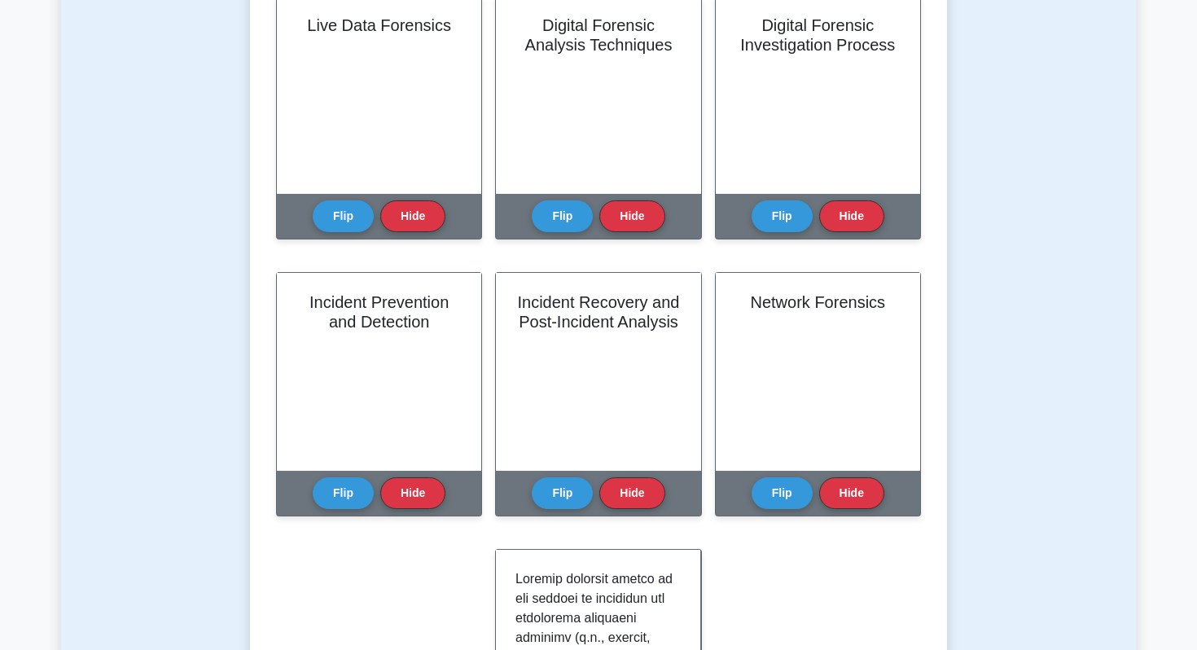
scroll to position [3184, 0]
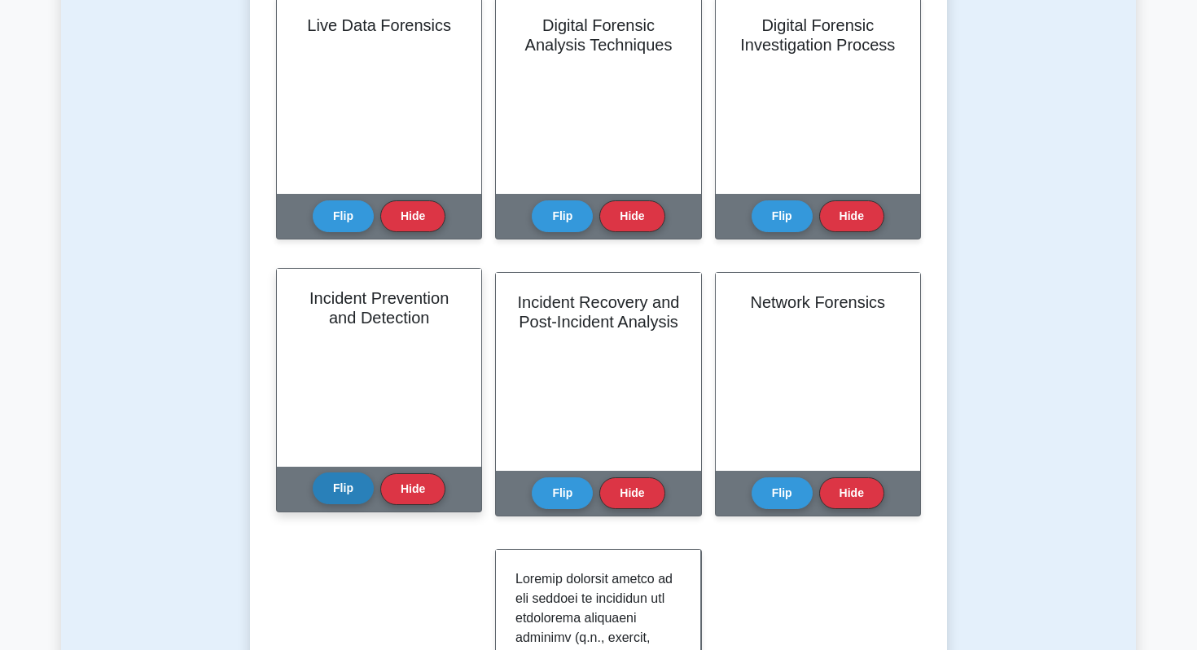
click at [333, 498] on button "Flip" at bounding box center [343, 488] width 61 height 32
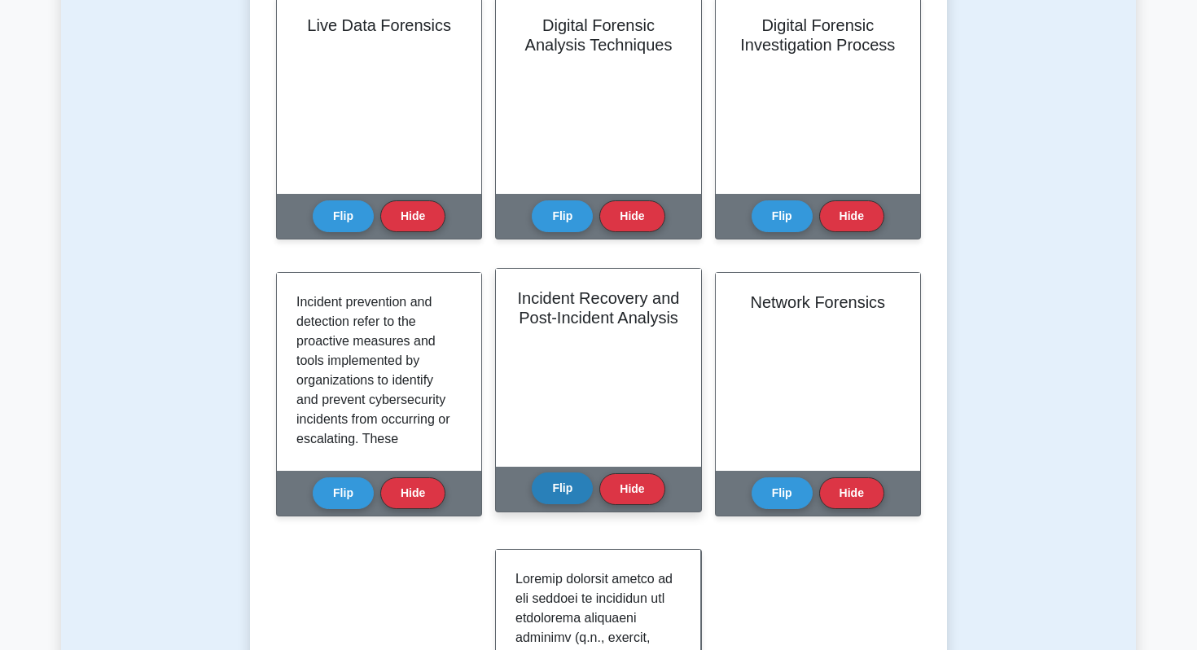
click at [550, 495] on button "Flip" at bounding box center [562, 488] width 61 height 32
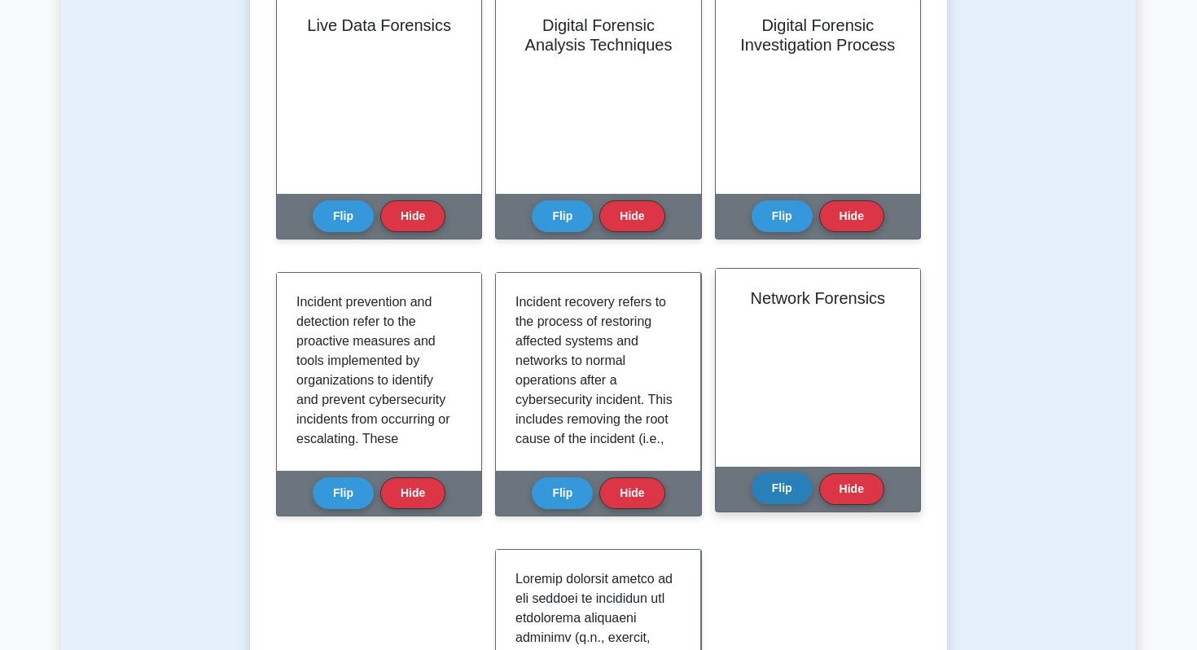
click at [769, 489] on button "Flip" at bounding box center [782, 488] width 61 height 32
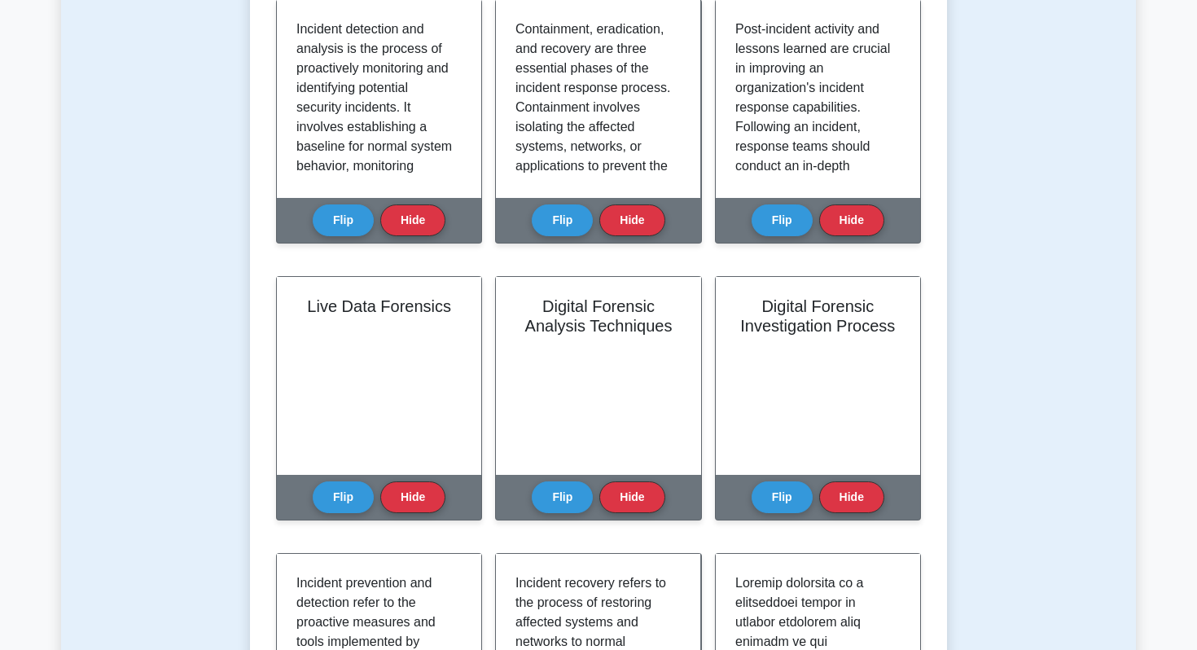
scroll to position [2862, 0]
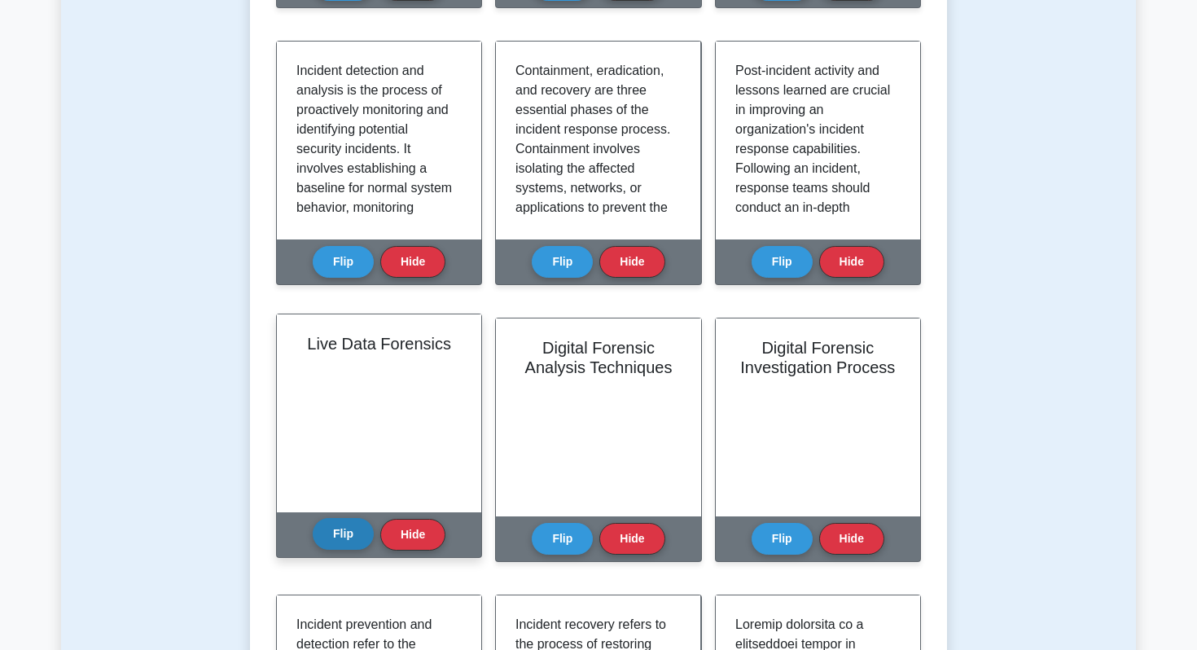
click at [353, 538] on button "Flip" at bounding box center [343, 534] width 61 height 32
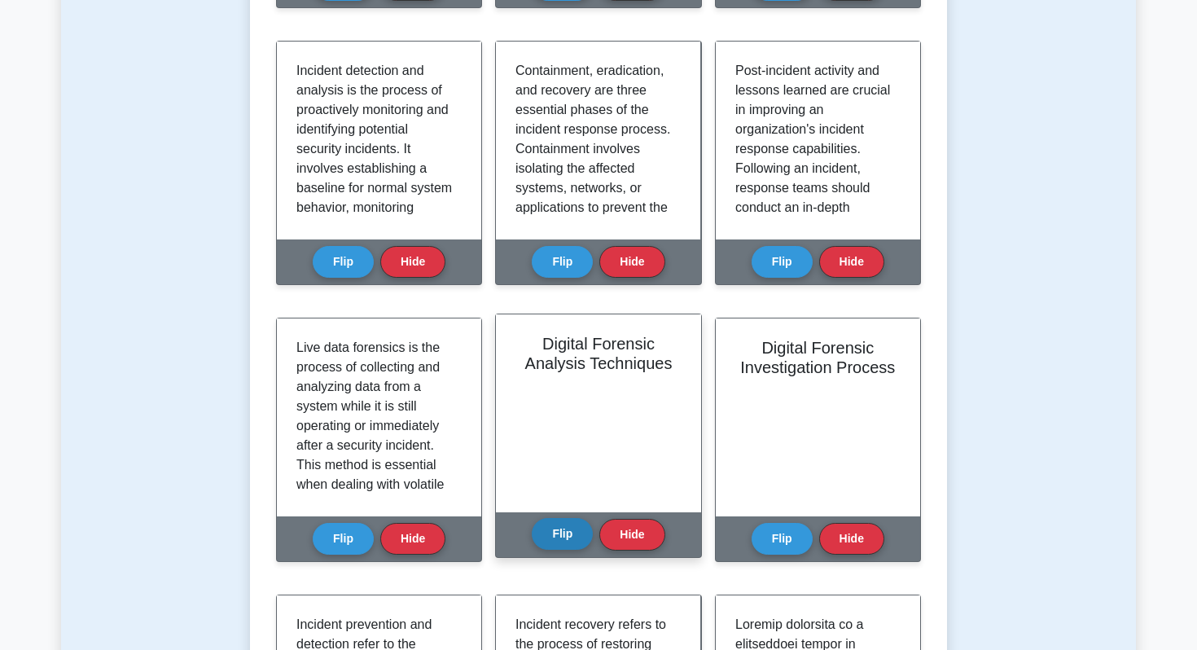
click at [565, 546] on button "Flip" at bounding box center [562, 534] width 61 height 32
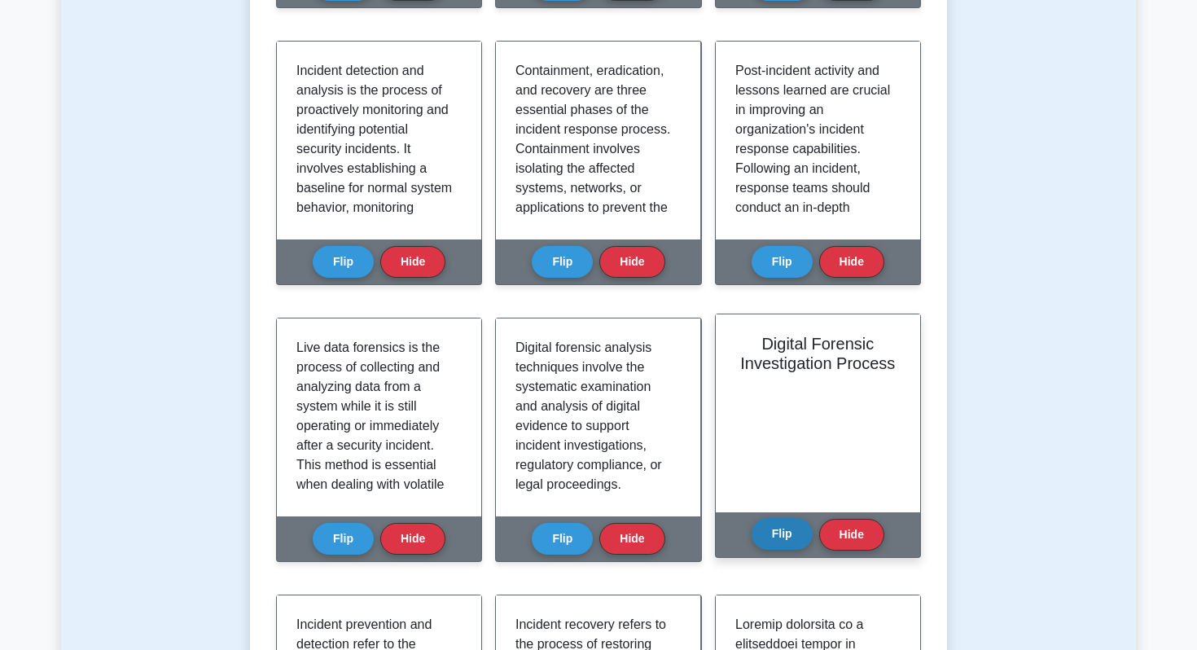
click at [787, 538] on button "Flip" at bounding box center [782, 534] width 61 height 32
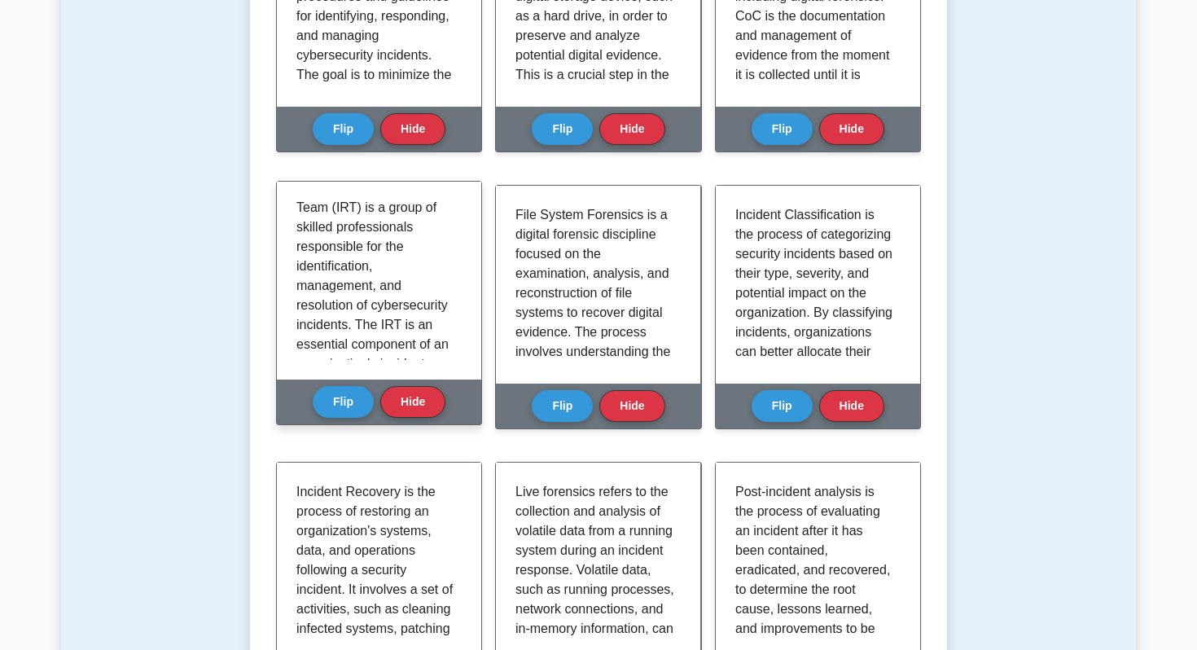
scroll to position [24, 0]
